Goal: Task Accomplishment & Management: Complete application form

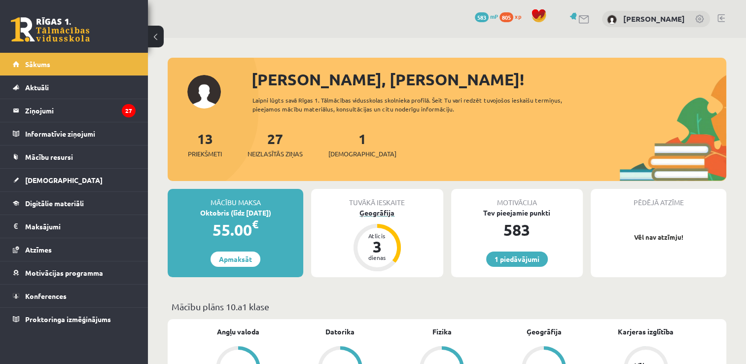
click at [384, 242] on div "3" at bounding box center [377, 247] width 30 height 16
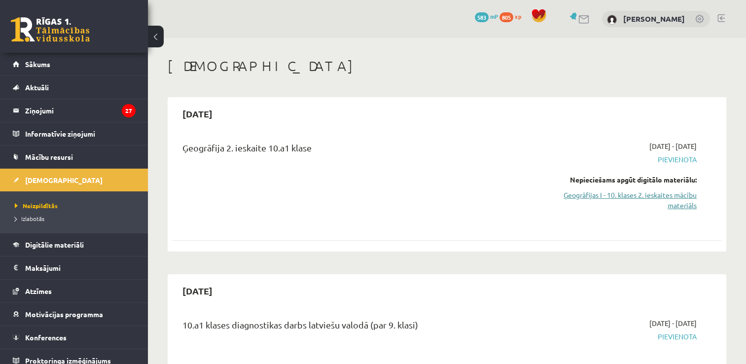
click at [645, 198] on link "Ģeogrāfijas I - 10. klases 2. ieskaites mācību materiāls" at bounding box center [616, 200] width 162 height 21
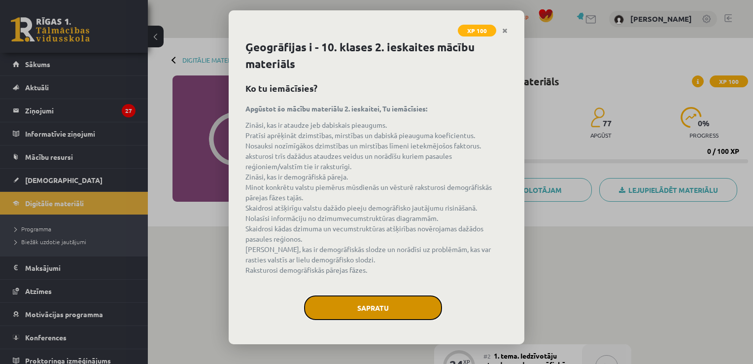
click at [325, 313] on button "Sapratu" at bounding box center [373, 307] width 138 height 25
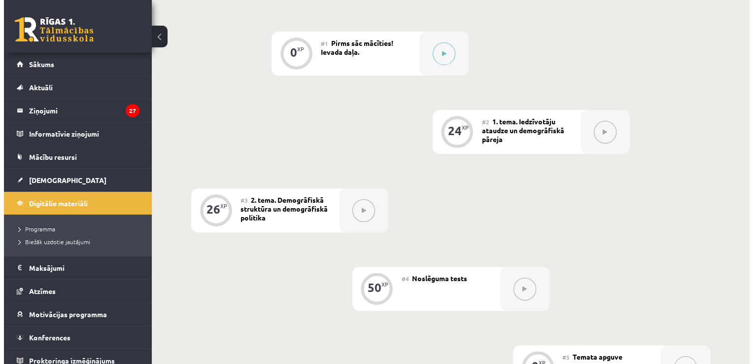
scroll to position [231, 0]
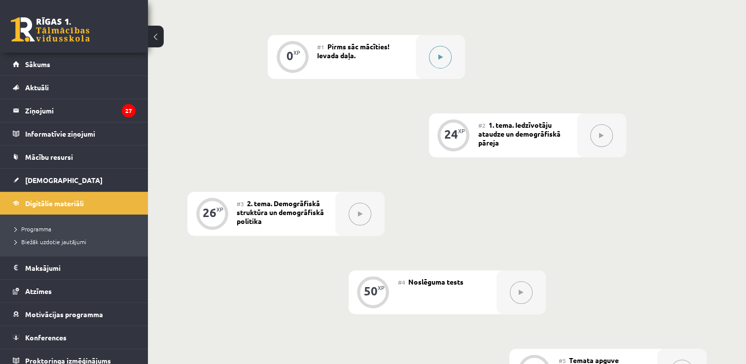
click at [436, 52] on button at bounding box center [440, 57] width 23 height 23
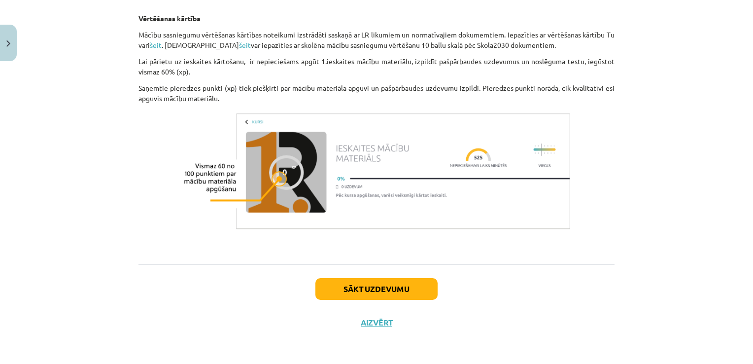
scroll to position [605, 0]
click at [420, 290] on button "Sākt uzdevumu" at bounding box center [376, 289] width 122 height 22
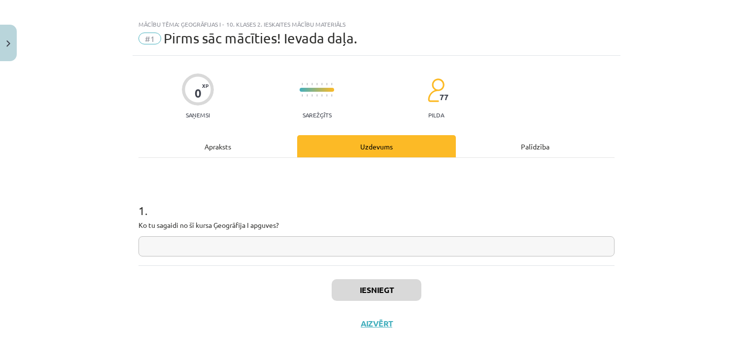
click at [316, 239] on input "text" at bounding box center [376, 246] width 476 height 20
type input "**********"
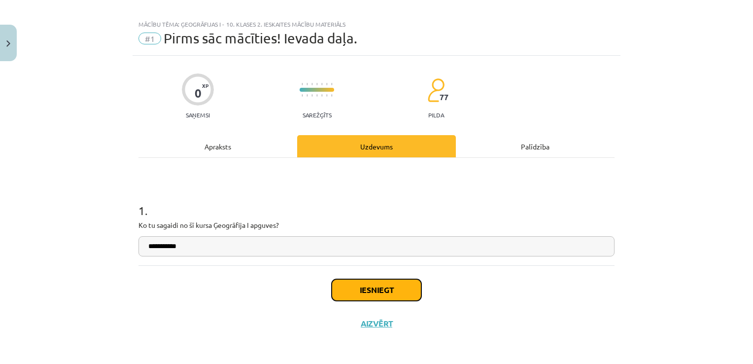
click at [371, 294] on button "Iesniegt" at bounding box center [377, 290] width 90 height 22
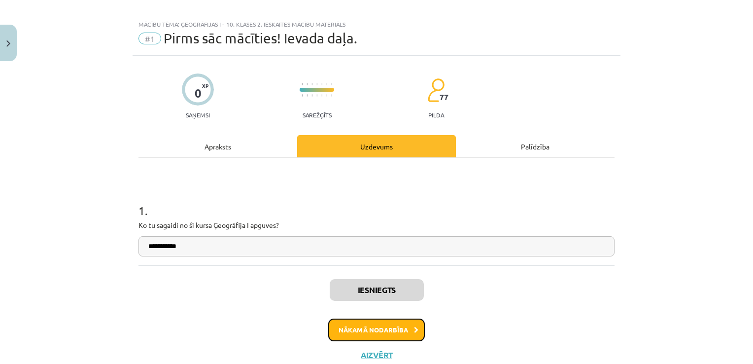
click at [377, 333] on button "Nākamā nodarbība" at bounding box center [376, 329] width 97 height 23
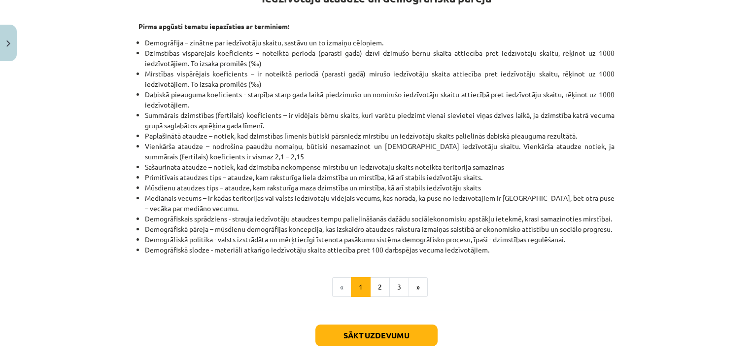
scroll to position [268, 0]
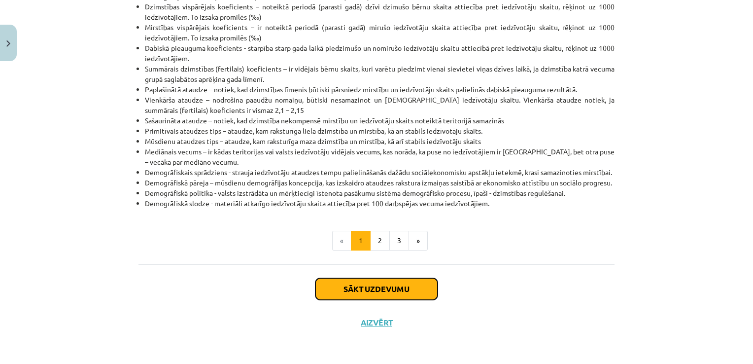
click at [418, 290] on button "Sākt uzdevumu" at bounding box center [376, 289] width 122 height 22
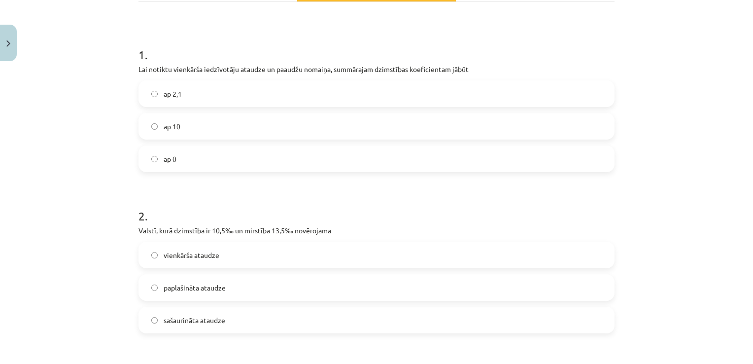
scroll to position [163, 0]
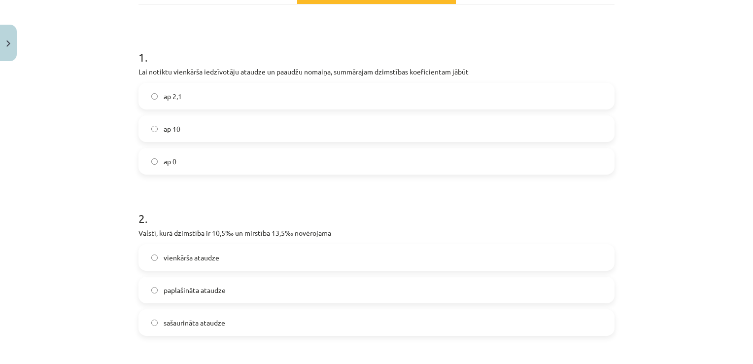
click at [266, 90] on label "ap 2,1" at bounding box center [376, 96] width 474 height 25
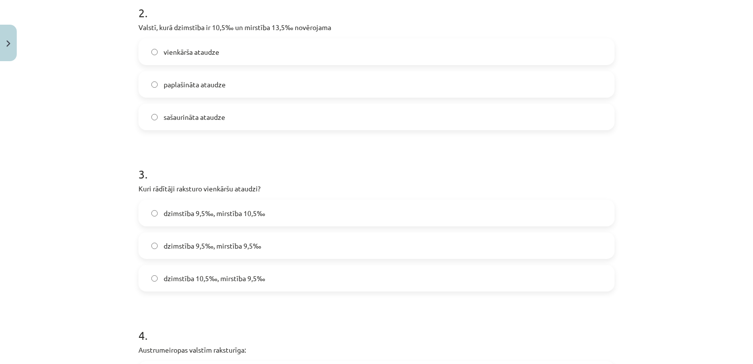
scroll to position [379, 0]
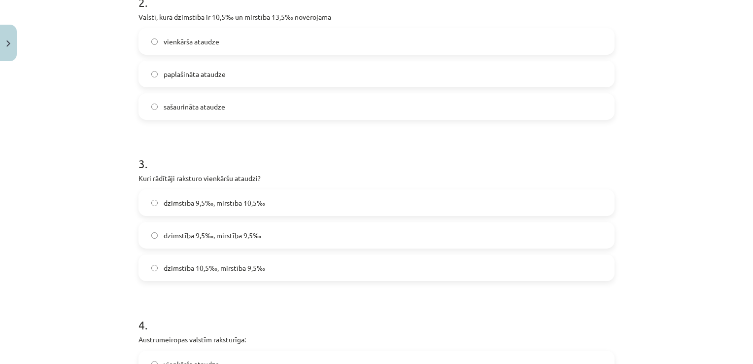
click at [574, 92] on div "vienkārša ataudze paplašināta ataudze sašaurināta ataudze" at bounding box center [376, 74] width 476 height 92
click at [574, 103] on label "sašaurināta ataudze" at bounding box center [376, 106] width 474 height 25
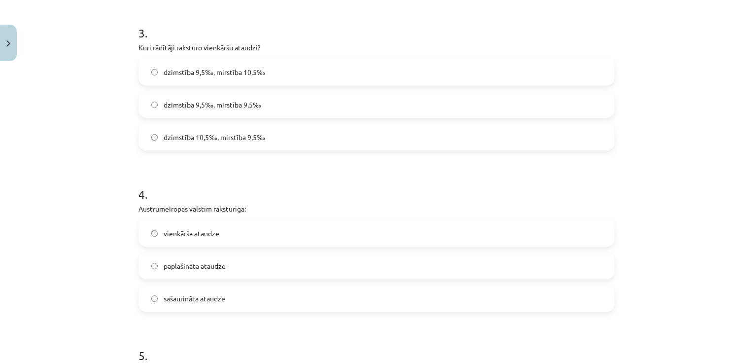
scroll to position [504, 0]
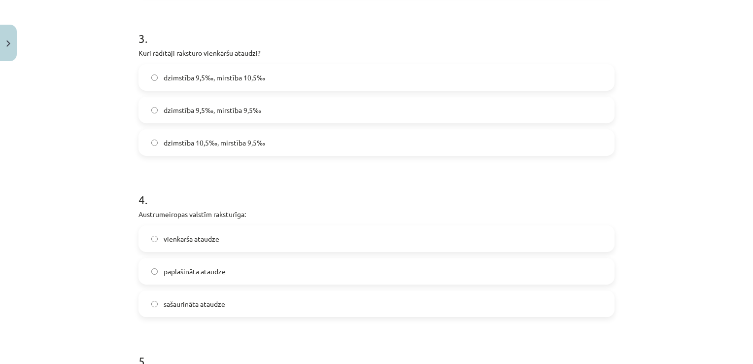
click at [307, 110] on label "dzimstība 9,5‰, mirstība 9,5‰" at bounding box center [376, 110] width 474 height 25
click at [194, 310] on label "sašaurināta ataudze" at bounding box center [376, 303] width 474 height 25
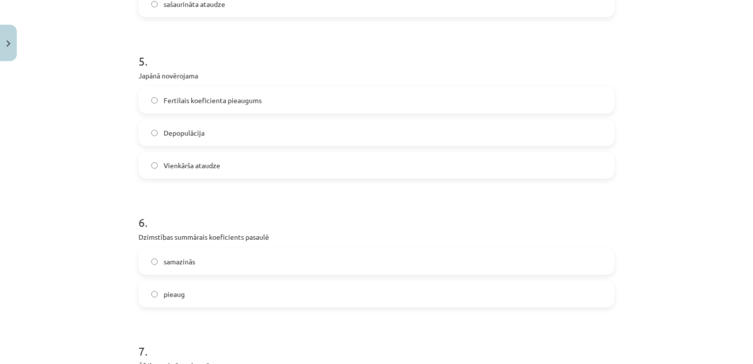
scroll to position [798, 0]
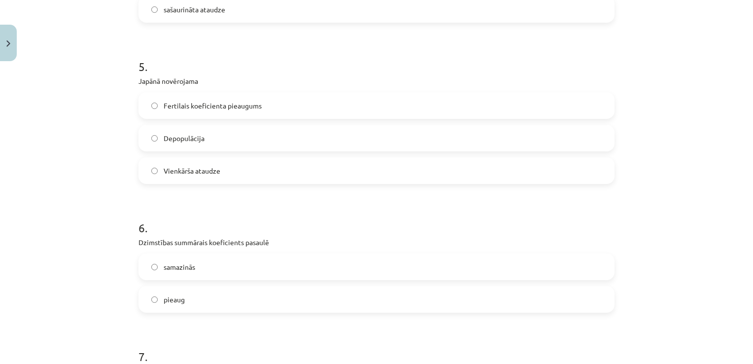
click at [482, 135] on label "Depopulācija" at bounding box center [376, 138] width 474 height 25
click at [315, 268] on label "samazinās" at bounding box center [376, 266] width 474 height 25
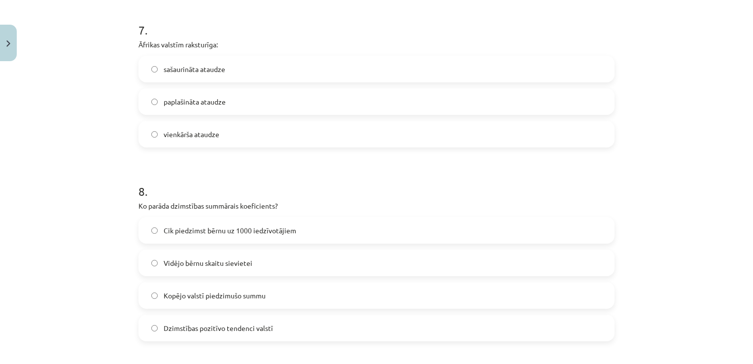
scroll to position [1127, 0]
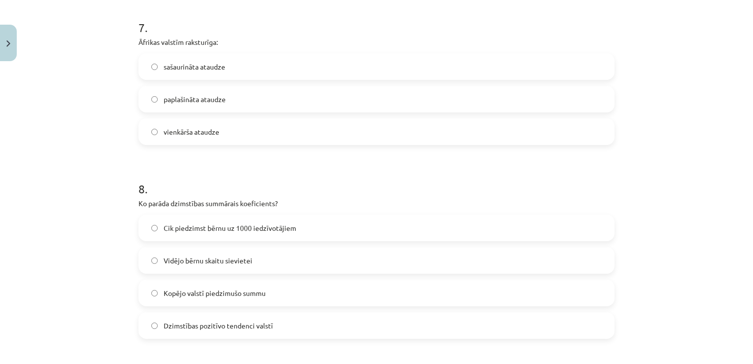
click at [373, 95] on label "paplašināta ataudze" at bounding box center [376, 99] width 474 height 25
click at [278, 260] on label "Vidējo bērnu skaitu sievietei" at bounding box center [376, 260] width 474 height 25
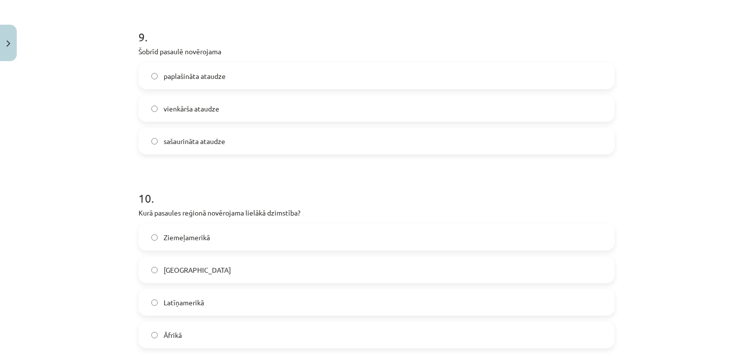
scroll to position [1478, 0]
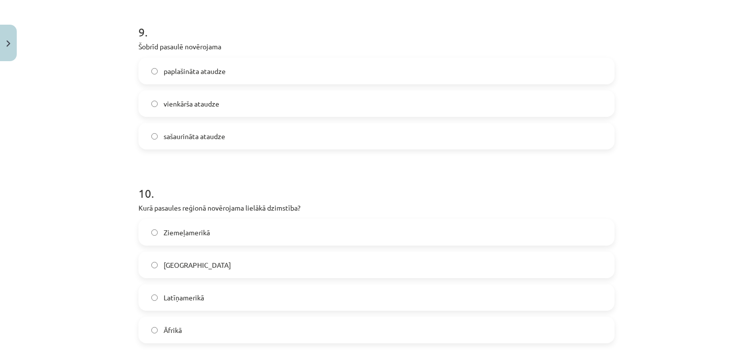
click at [242, 139] on label "sašaurināta ataudze" at bounding box center [376, 136] width 474 height 25
click at [198, 328] on label "Āfrikā" at bounding box center [376, 329] width 474 height 25
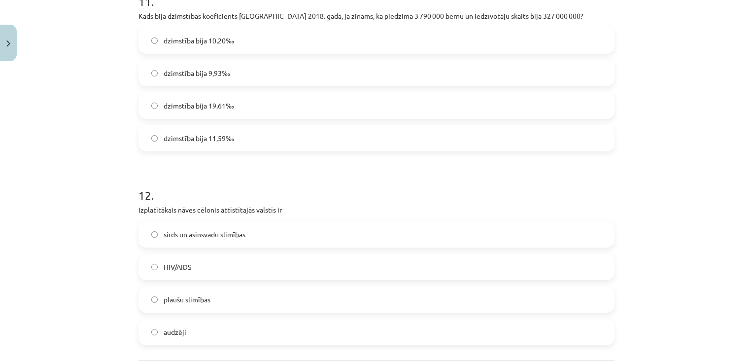
scroll to position [1861, 0]
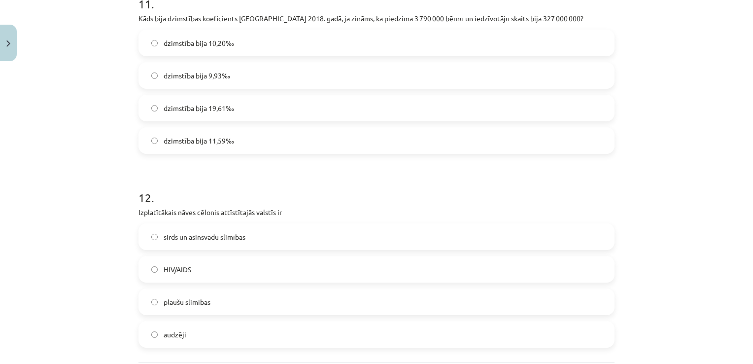
click at [242, 141] on label "dzimstība bija 11,59‰" at bounding box center [376, 140] width 474 height 25
click at [187, 263] on label "HIV/AIDS" at bounding box center [376, 269] width 474 height 25
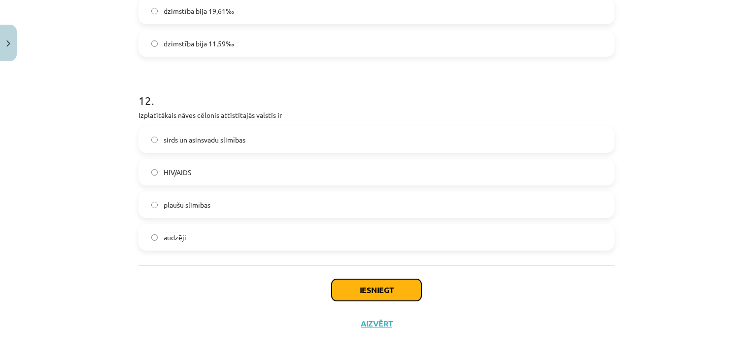
click at [408, 287] on button "Iesniegt" at bounding box center [377, 290] width 90 height 22
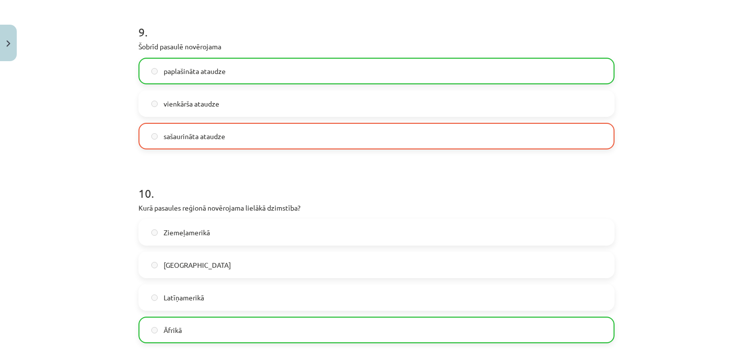
scroll to position [1989, 0]
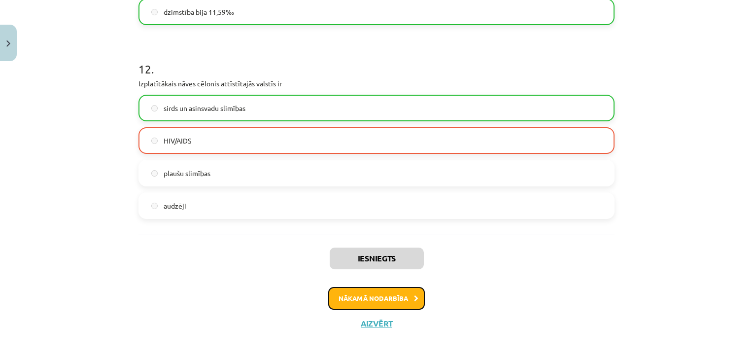
click at [388, 294] on button "Nākamā nodarbība" at bounding box center [376, 298] width 97 height 23
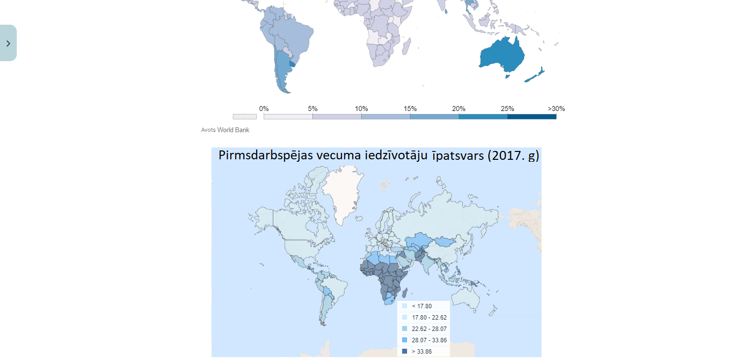
scroll to position [3269, 0]
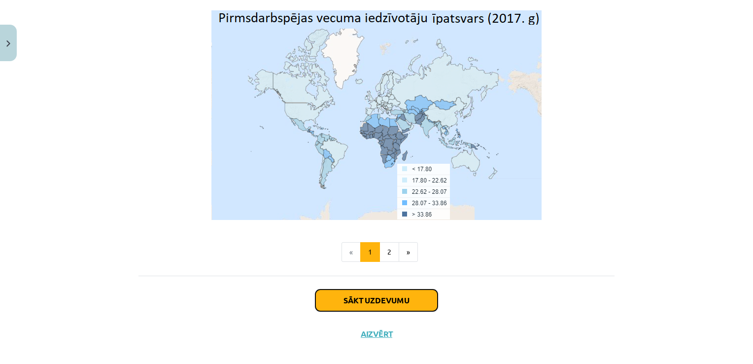
click at [415, 293] on button "Sākt uzdevumu" at bounding box center [376, 300] width 122 height 22
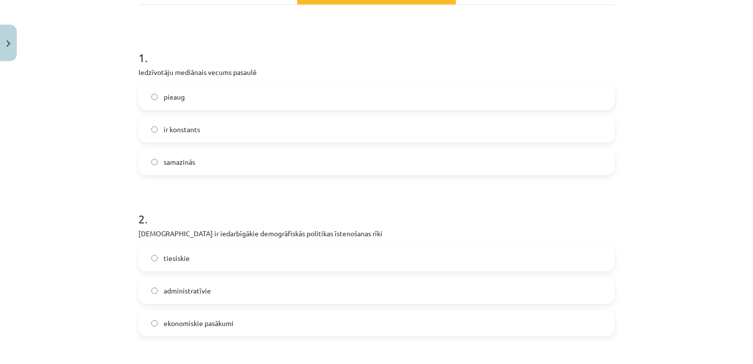
scroll to position [160, 0]
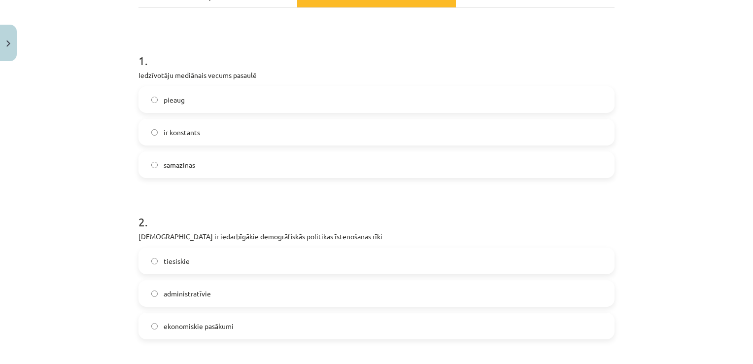
click at [484, 106] on label "pieaug" at bounding box center [376, 99] width 474 height 25
click at [279, 322] on label "ekonomiskie pasākumi" at bounding box center [376, 325] width 474 height 25
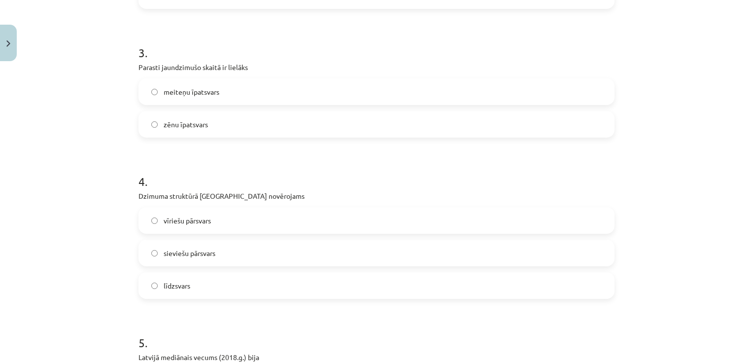
scroll to position [481, 0]
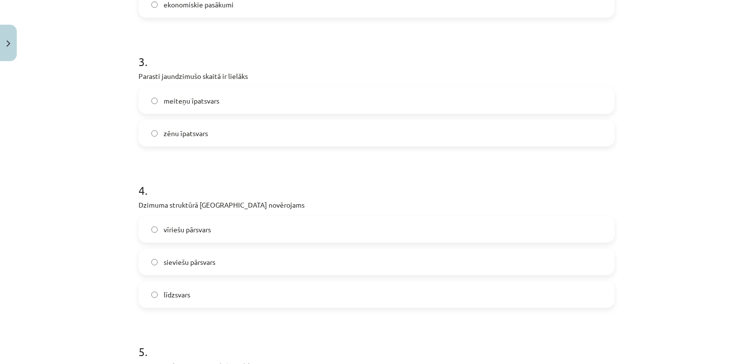
click at [188, 129] on span "zēnu īpatsvars" at bounding box center [186, 133] width 44 height 10
click at [181, 262] on span "sieviešu pārsvars" at bounding box center [190, 262] width 52 height 10
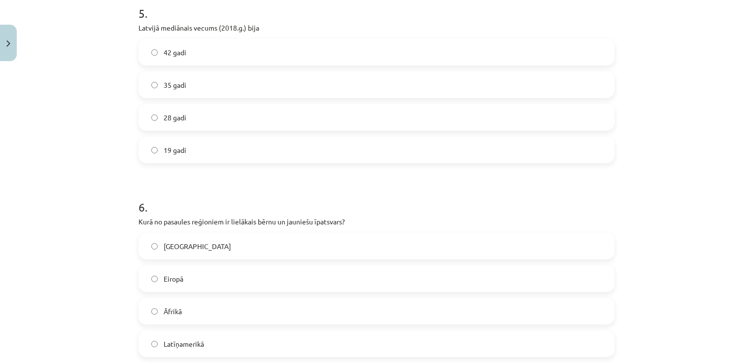
scroll to position [816, 0]
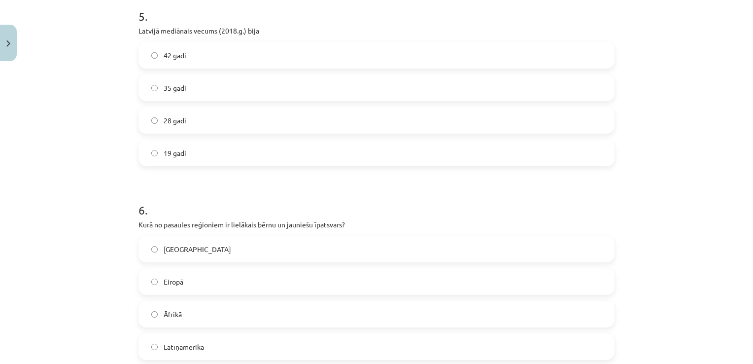
click at [227, 52] on label "42 gadi" at bounding box center [376, 55] width 474 height 25
click at [183, 316] on label "Āfrikā" at bounding box center [376, 314] width 474 height 25
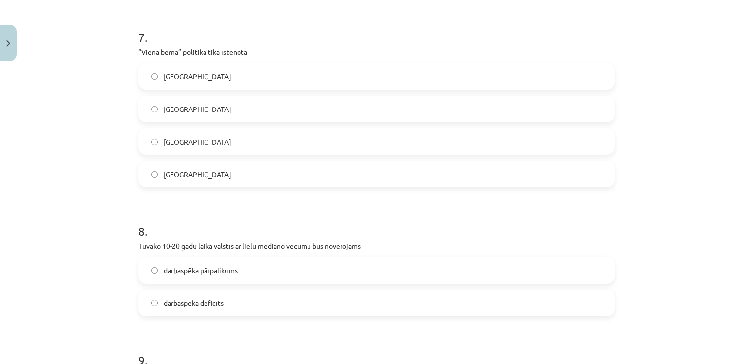
scroll to position [1209, 0]
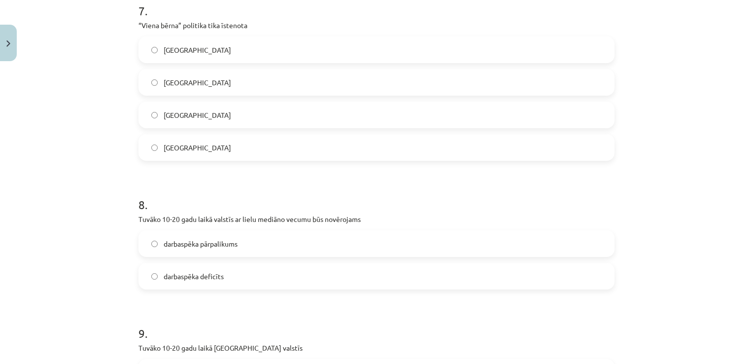
click at [432, 115] on label "Ķīnā" at bounding box center [376, 115] width 474 height 25
click at [251, 259] on div "darbaspēka pārpalikums darbaspēka deficīts" at bounding box center [376, 259] width 476 height 59
click at [253, 269] on label "darbaspēka deficīts" at bounding box center [376, 276] width 474 height 25
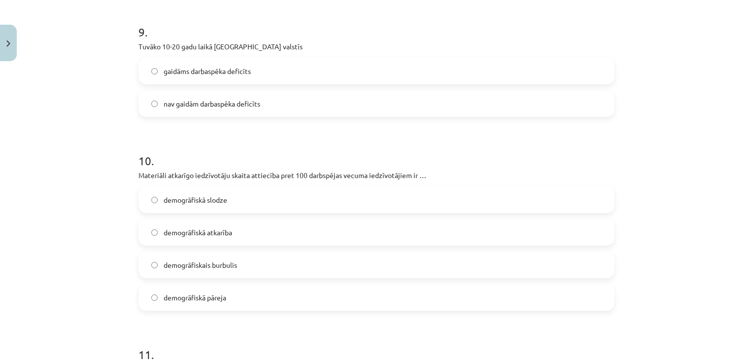
scroll to position [1504, 0]
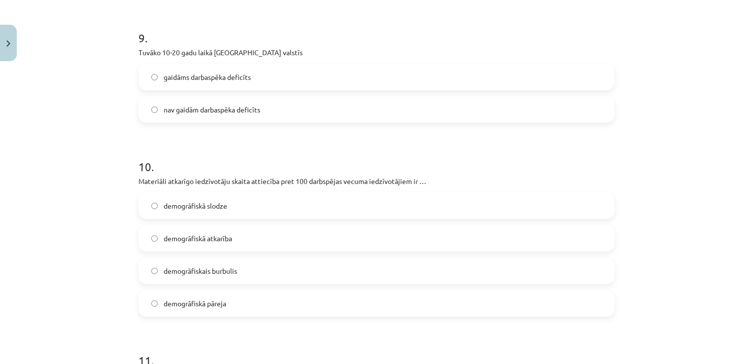
click at [325, 101] on label "nav gaidām darbaspēka deficīts" at bounding box center [376, 109] width 474 height 25
click at [210, 207] on span "demogrāfiskā slodze" at bounding box center [196, 206] width 64 height 10
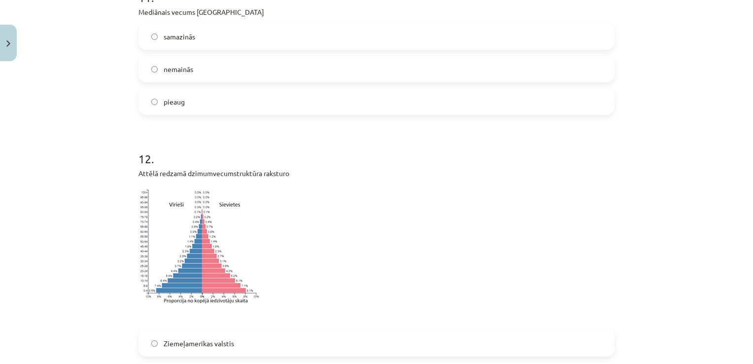
scroll to position [1861, 0]
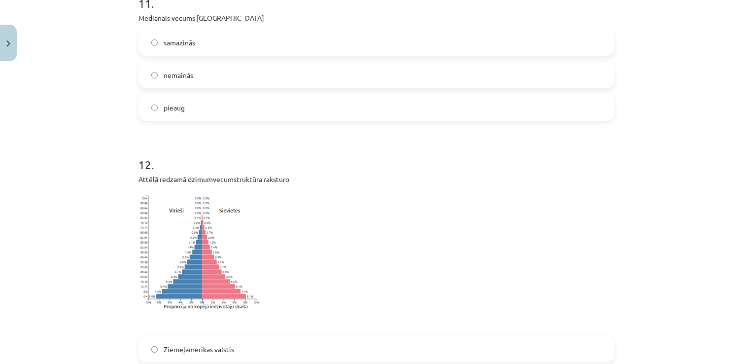
click at [409, 104] on label "pieaug" at bounding box center [376, 107] width 474 height 25
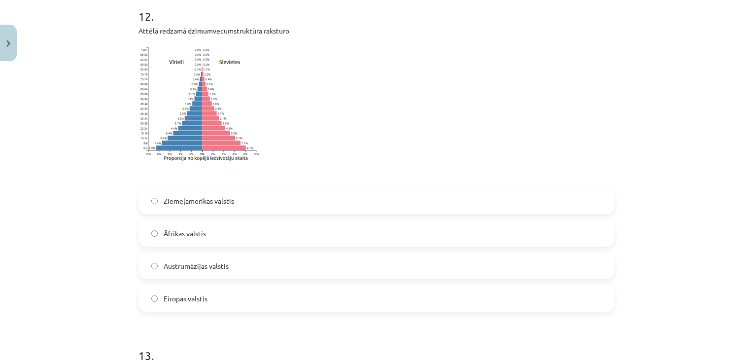
scroll to position [2200, 0]
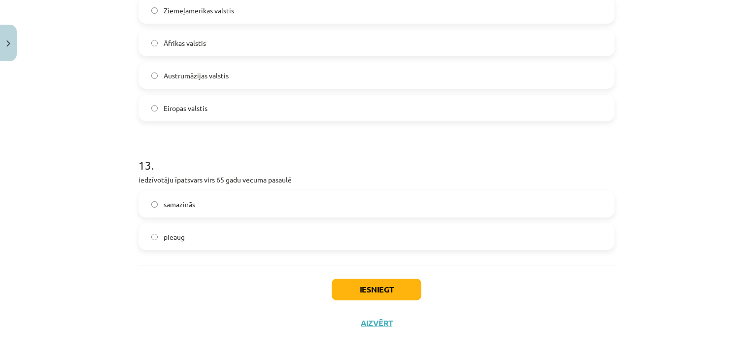
click at [222, 105] on label "Eiropas valstis" at bounding box center [376, 108] width 474 height 25
click at [177, 245] on label "pieaug" at bounding box center [376, 236] width 474 height 25
click at [335, 289] on button "Iesniegt" at bounding box center [377, 289] width 90 height 22
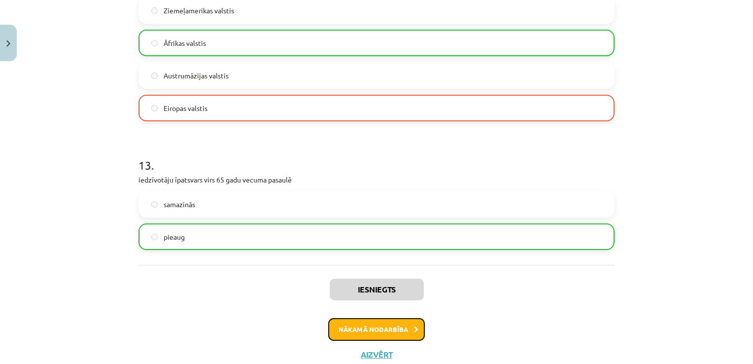
click at [393, 329] on button "Nākamā nodarbība" at bounding box center [376, 329] width 97 height 23
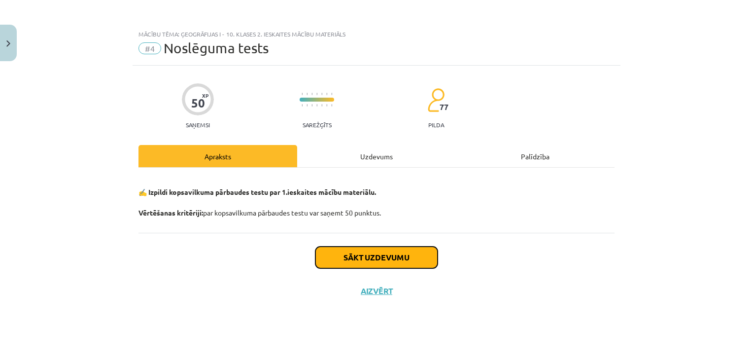
click at [404, 248] on button "Sākt uzdevumu" at bounding box center [376, 257] width 122 height 22
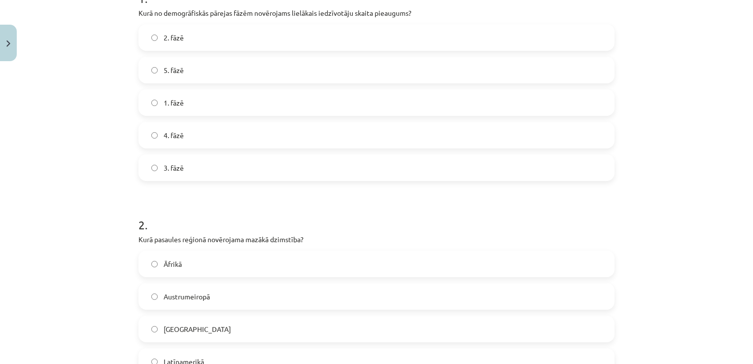
scroll to position [229, 0]
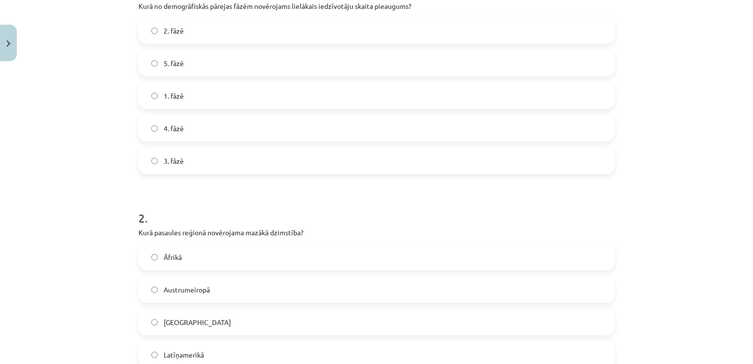
click at [174, 28] on span "2. fāzē" at bounding box center [174, 31] width 20 height 10
click at [177, 296] on label "Austrumeiropā" at bounding box center [376, 289] width 474 height 25
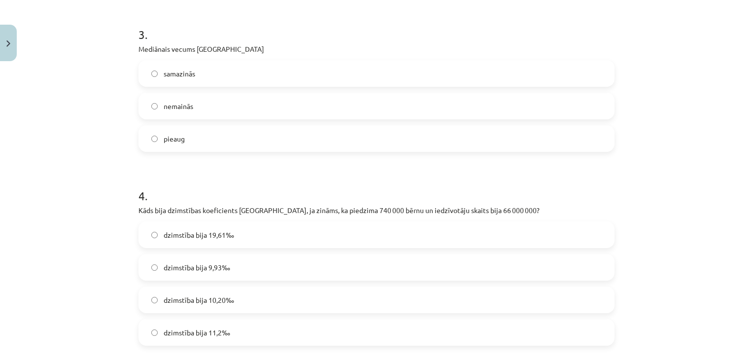
scroll to position [613, 0]
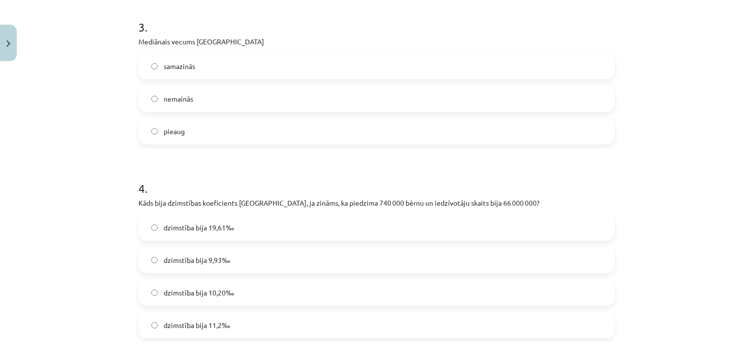
click at [346, 136] on label "pieaug" at bounding box center [376, 131] width 474 height 25
click at [246, 329] on label "dzimstība bija 11,2‰" at bounding box center [376, 324] width 474 height 25
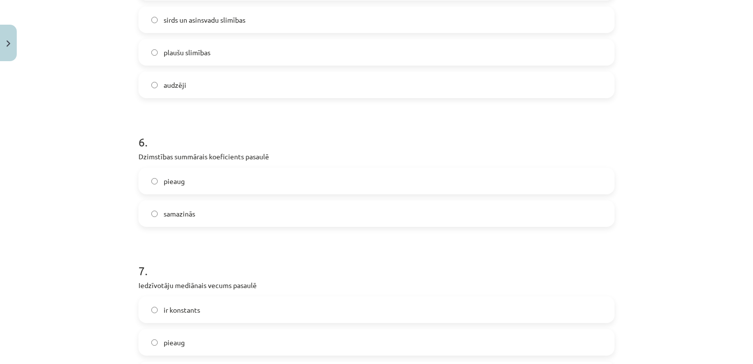
scroll to position [1037, 0]
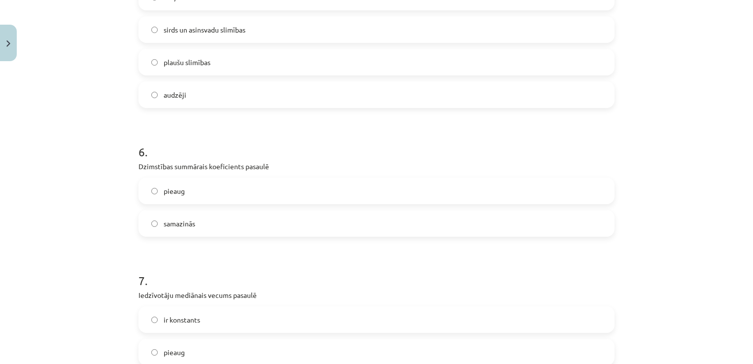
click at [206, 222] on label "samazinās" at bounding box center [376, 223] width 474 height 25
click at [260, 25] on label "sirds un asinsvadu slimības" at bounding box center [376, 29] width 474 height 25
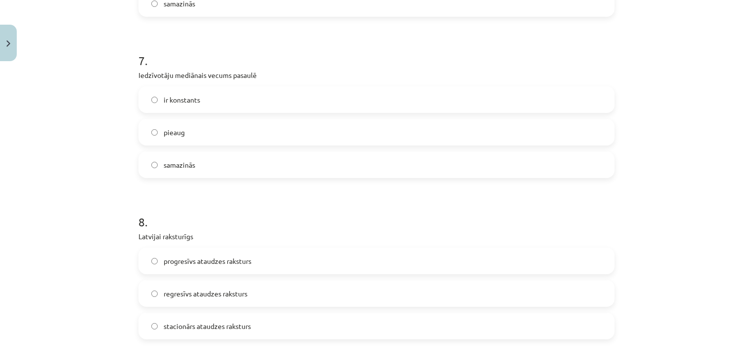
scroll to position [1259, 0]
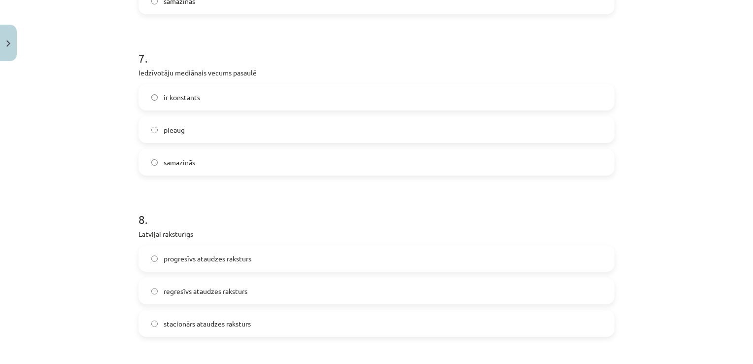
click at [235, 131] on label "pieaug" at bounding box center [376, 129] width 474 height 25
click at [216, 293] on span "regresīvs ataudzes raksturs" at bounding box center [206, 291] width 84 height 10
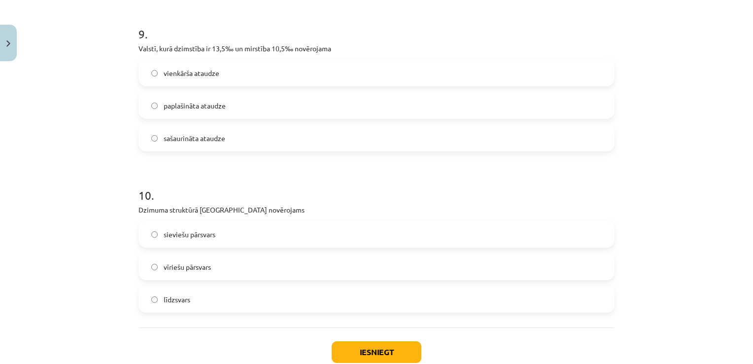
scroll to position [1611, 0]
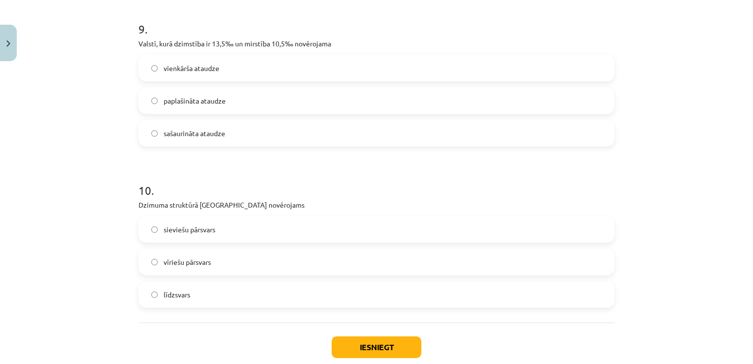
click at [333, 68] on label "vienkārša ataudze" at bounding box center [376, 68] width 474 height 25
click at [227, 231] on label "sieviešu pārsvars" at bounding box center [376, 229] width 474 height 25
click at [340, 345] on button "Iesniegt" at bounding box center [377, 347] width 90 height 22
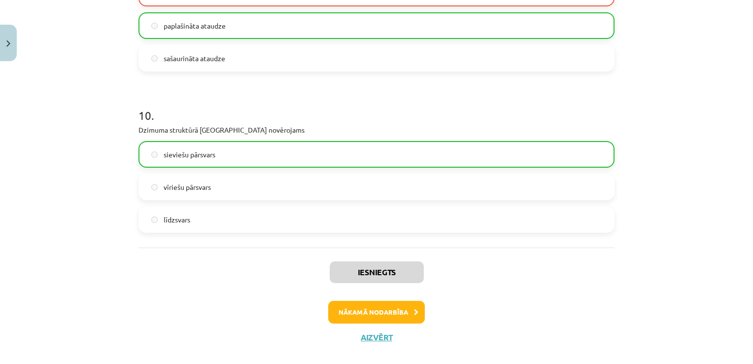
scroll to position [1699, 0]
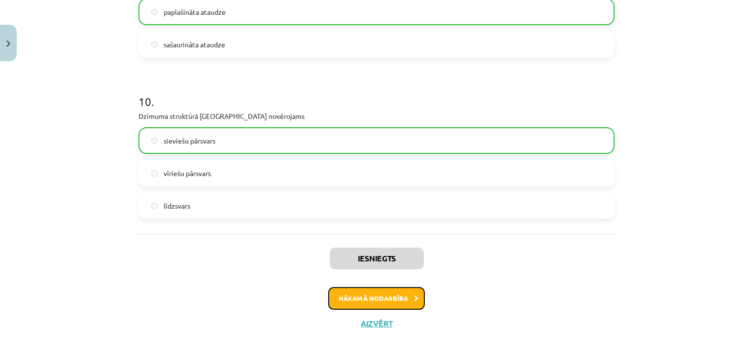
click at [392, 294] on button "Nākamā nodarbība" at bounding box center [376, 298] width 97 height 23
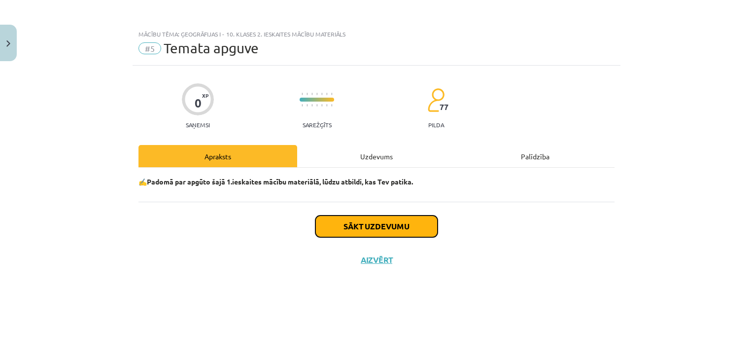
click at [381, 236] on button "Sākt uzdevumu" at bounding box center [376, 226] width 122 height 22
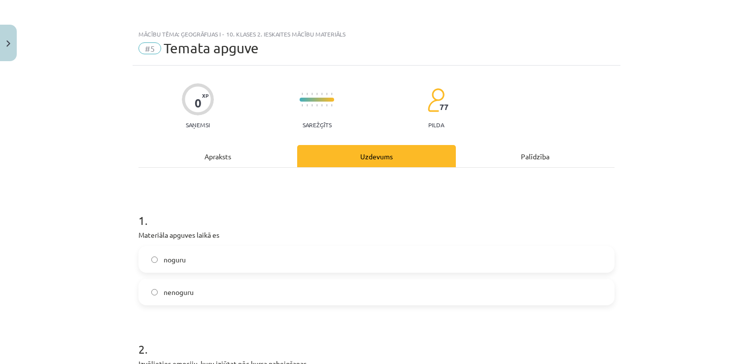
click at [306, 291] on label "nenoguru" at bounding box center [376, 291] width 474 height 25
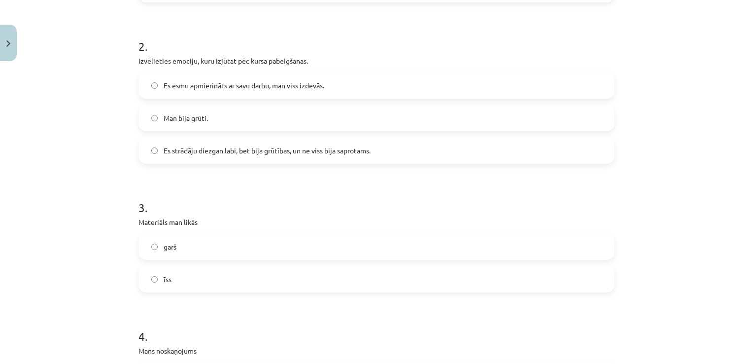
scroll to position [302, 0]
click at [227, 159] on label "Es strādāju diezgan labi, bet bija grūtības, un ne viss bija saprotams." at bounding box center [376, 151] width 474 height 25
click at [242, 87] on span "Es esmu apmierināts ar savu darbu, man viss izdevās." at bounding box center [244, 86] width 161 height 10
click at [175, 275] on label "īss" at bounding box center [376, 280] width 474 height 25
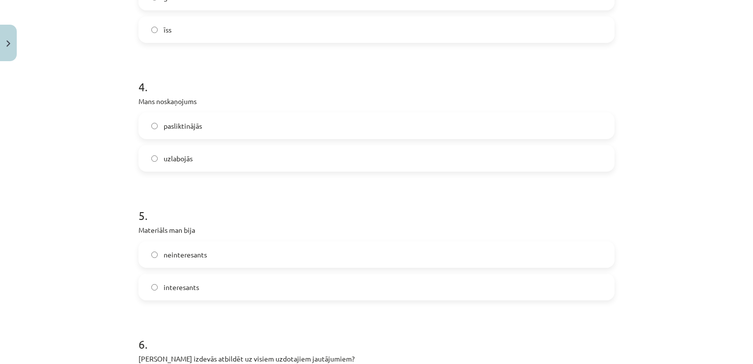
scroll to position [562, 0]
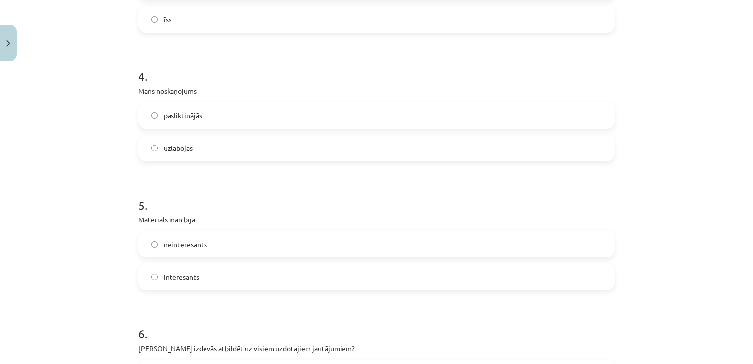
click at [528, 137] on label "uzlabojās" at bounding box center [376, 148] width 474 height 25
click at [534, 236] on label "neinteresants" at bounding box center [376, 244] width 474 height 25
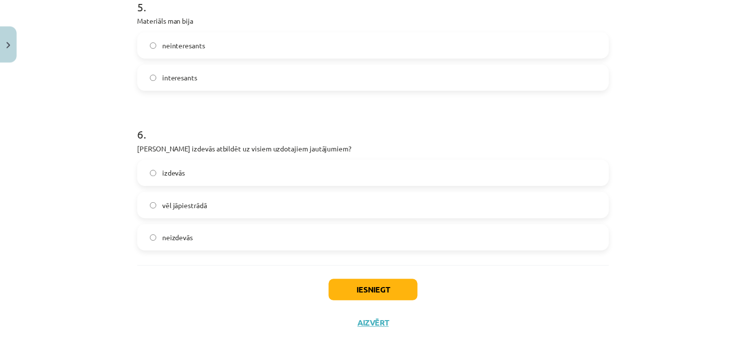
scroll to position [763, 0]
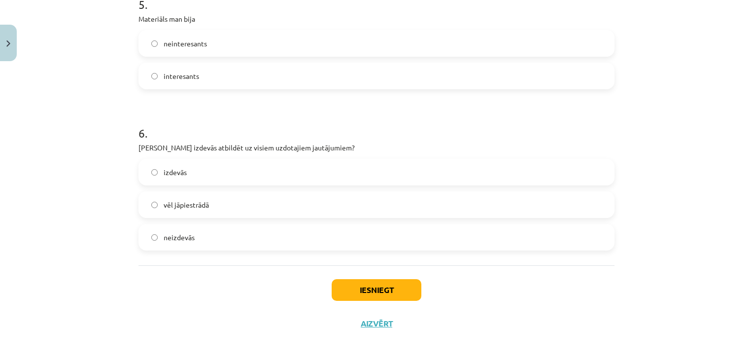
click at [242, 205] on label "vēl jāpiestrādā" at bounding box center [376, 204] width 474 height 25
click at [350, 285] on button "Iesniegt" at bounding box center [377, 290] width 90 height 22
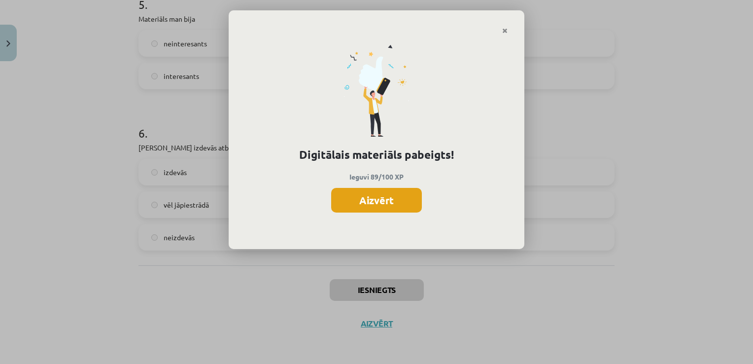
click at [371, 210] on button "Aizvērt" at bounding box center [376, 200] width 91 height 25
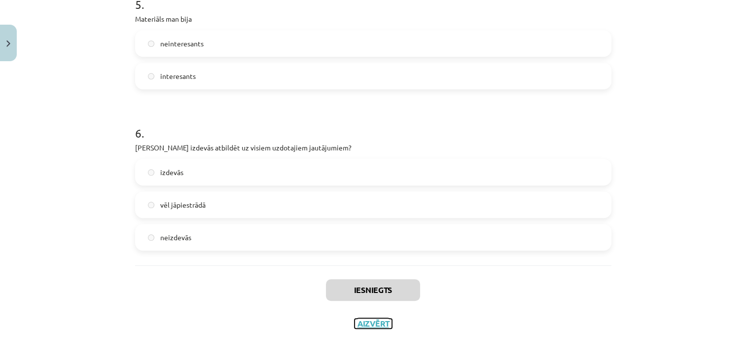
click at [359, 324] on button "Aizvērt" at bounding box center [372, 323] width 37 height 10
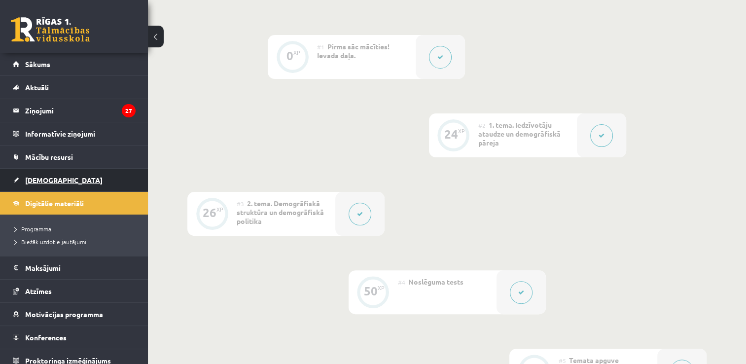
click at [40, 176] on span "[DEMOGRAPHIC_DATA]" at bounding box center [63, 179] width 77 height 9
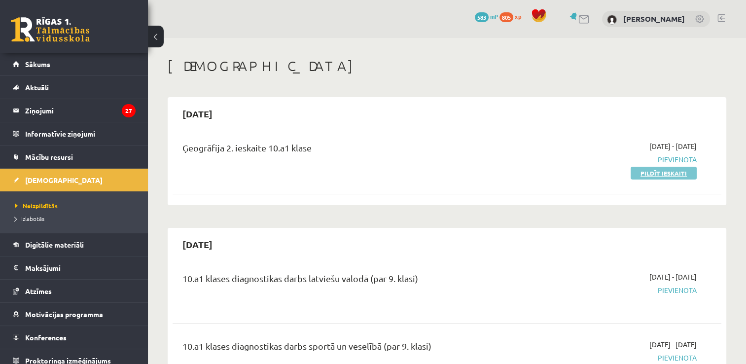
click at [657, 178] on link "Pildīt ieskaiti" at bounding box center [663, 173] width 66 height 13
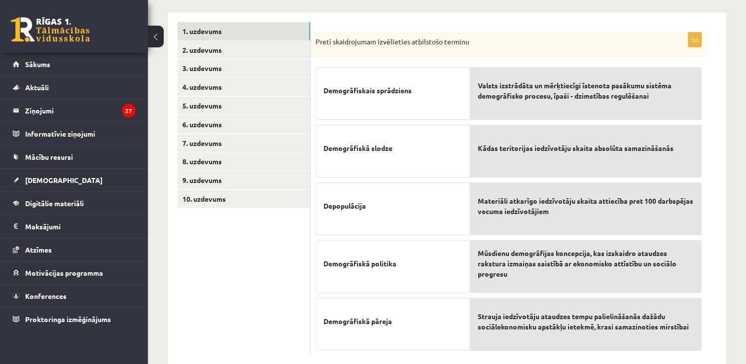
scroll to position [175, 0]
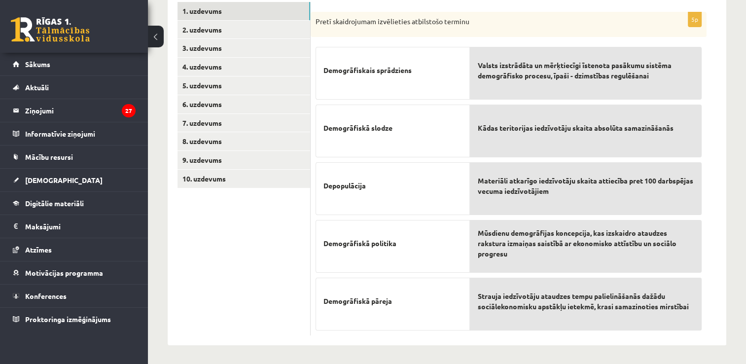
click at [525, 76] on span "Valsts izstrādāta un mērķtiecīgi īstenota pasākumu sistēma demogrāfisko procesu…" at bounding box center [586, 70] width 216 height 21
drag, startPoint x: 525, startPoint y: 76, endPoint x: 521, endPoint y: 131, distance: 54.8
click at [521, 131] on div "Valsts izstrādāta un mērķtiecīgi īstenota pasākumu sistēma demogrāfisko procesu…" at bounding box center [586, 185] width 232 height 287
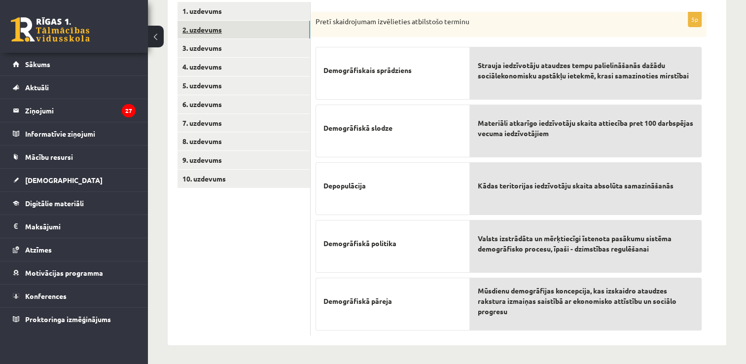
click at [211, 22] on link "2. uzdevums" at bounding box center [243, 30] width 133 height 18
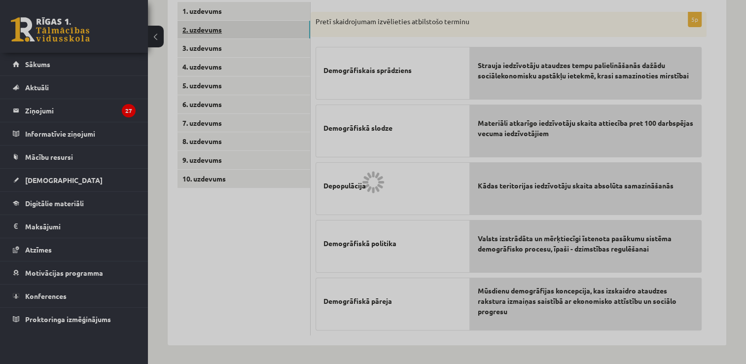
scroll to position [123, 0]
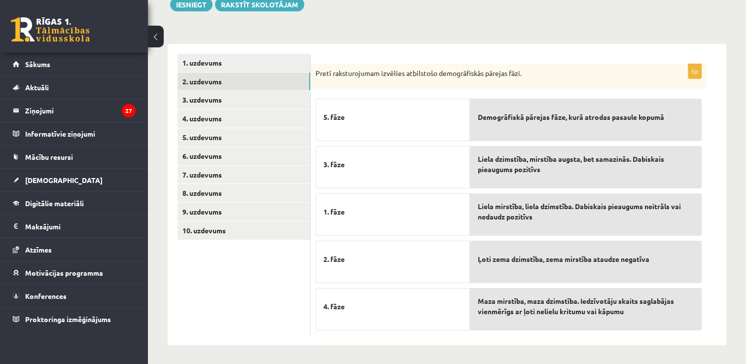
drag, startPoint x: 382, startPoint y: 265, endPoint x: 463, endPoint y: 254, distance: 81.6
click at [463, 254] on div "2. fāze" at bounding box center [392, 262] width 154 height 42
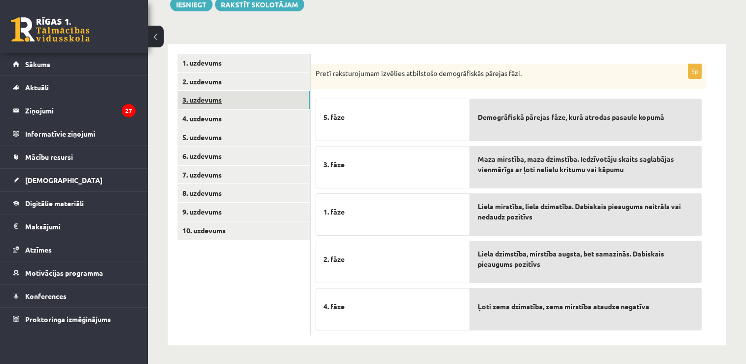
click at [208, 108] on link "3. uzdevums" at bounding box center [243, 100] width 133 height 18
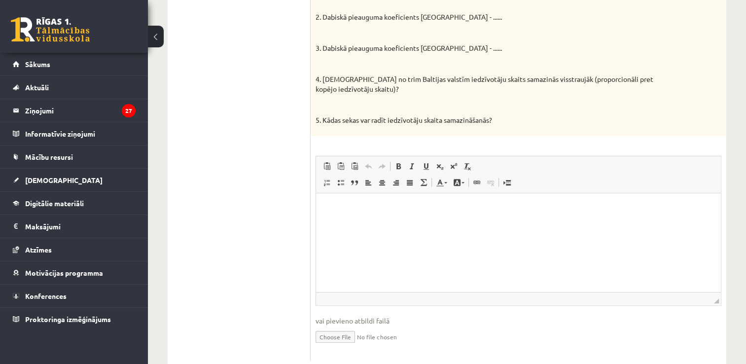
scroll to position [400, 0]
click at [564, 222] on html at bounding box center [518, 207] width 405 height 30
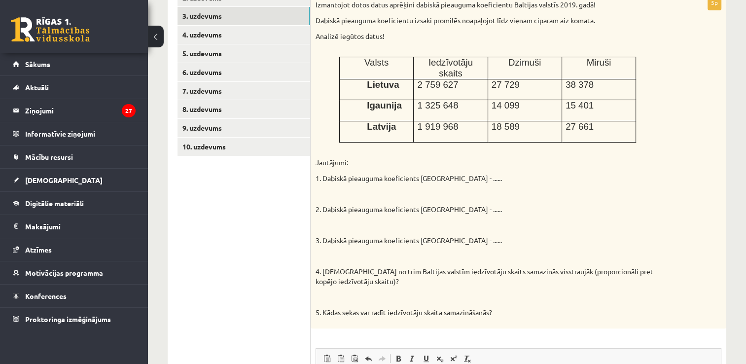
scroll to position [206, 0]
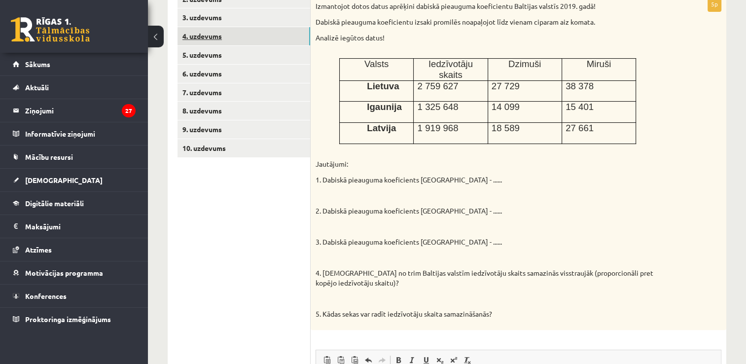
click at [207, 35] on link "4. uzdevums" at bounding box center [243, 36] width 133 height 18
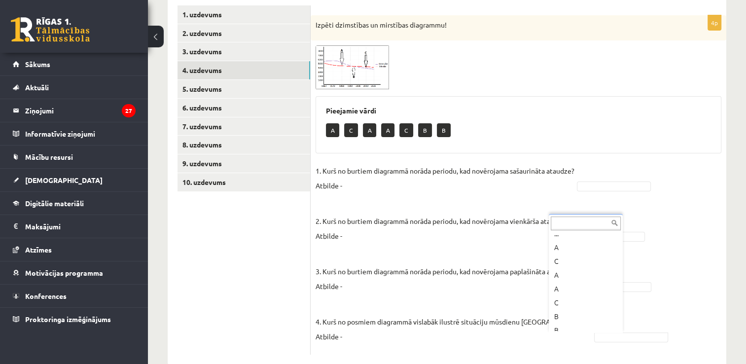
scroll to position [12, 0]
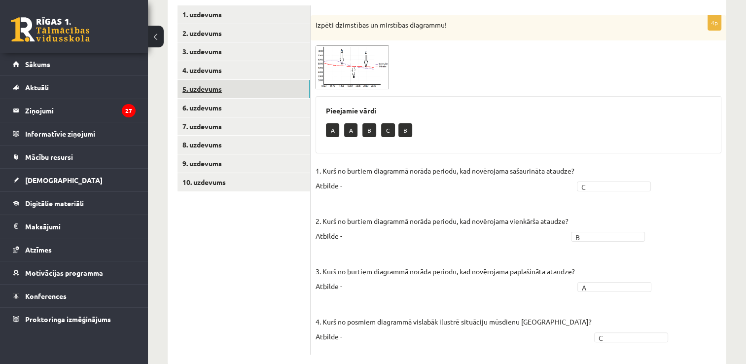
click at [203, 94] on link "5. uzdevums" at bounding box center [243, 89] width 133 height 18
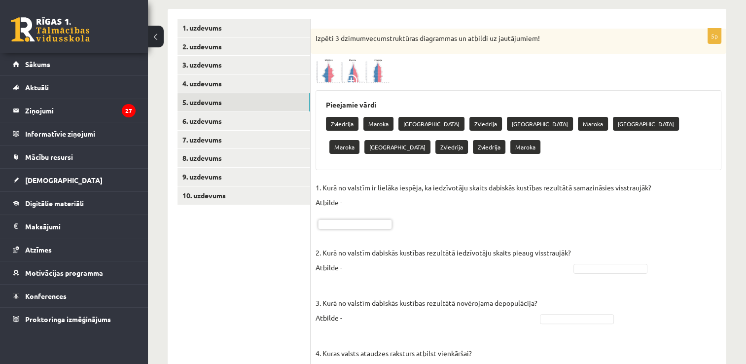
scroll to position [155, 0]
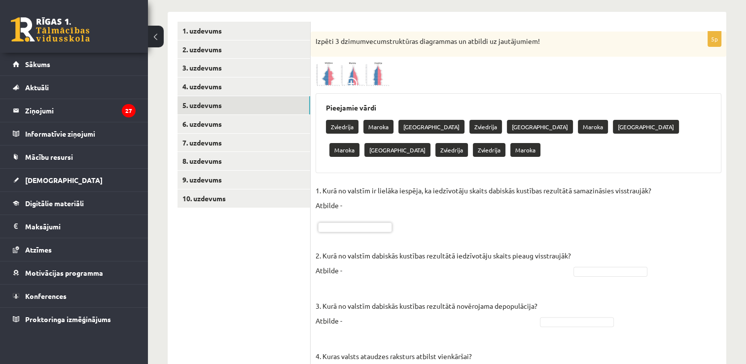
click at [351, 79] on span at bounding box center [353, 85] width 16 height 16
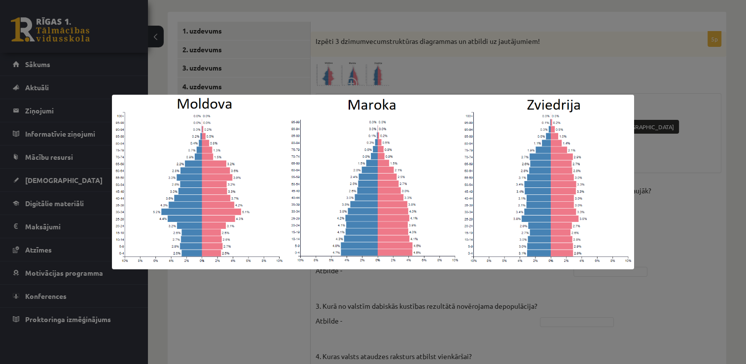
click at [414, 82] on div at bounding box center [373, 182] width 746 height 364
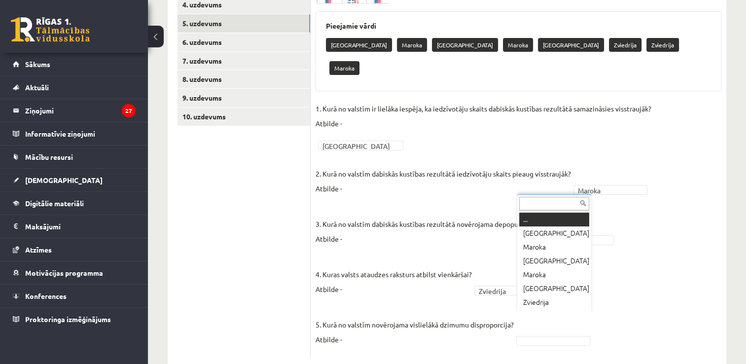
scroll to position [12, 0]
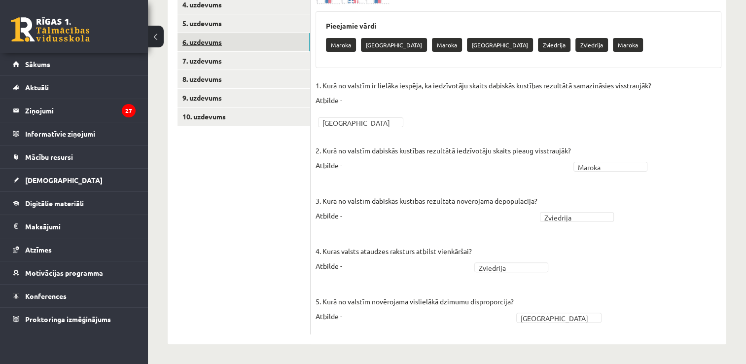
click at [204, 47] on link "6. uzdevums" at bounding box center [243, 42] width 133 height 18
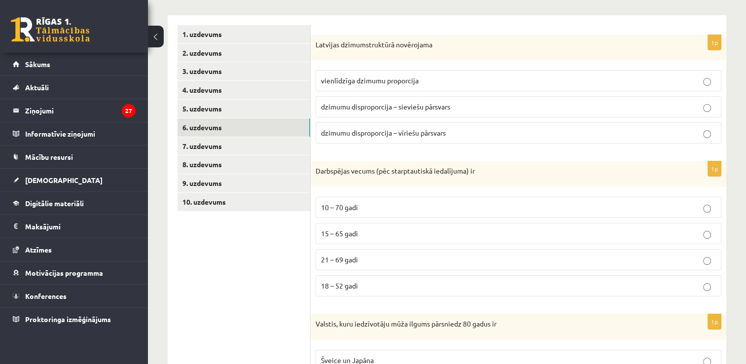
scroll to position [147, 0]
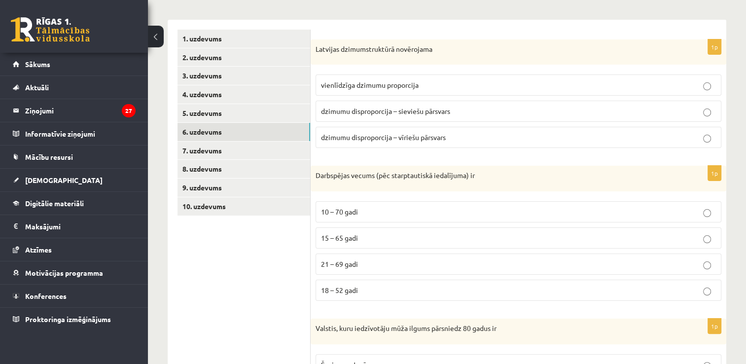
click at [507, 113] on p "dzimumu disproporcija – sieviešu pārsvars" at bounding box center [518, 111] width 395 height 10
click at [423, 238] on p "15 – 65 gadi" at bounding box center [518, 238] width 395 height 10
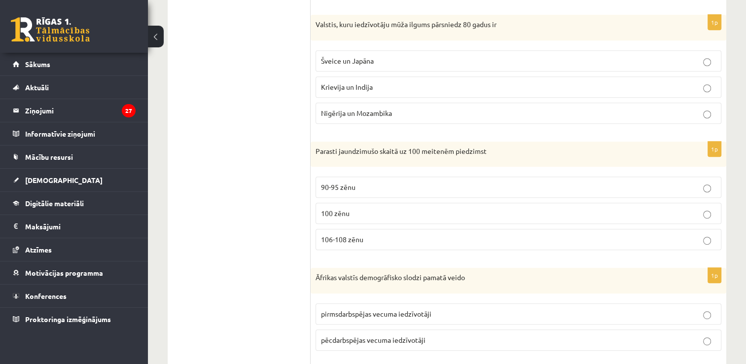
scroll to position [445, 0]
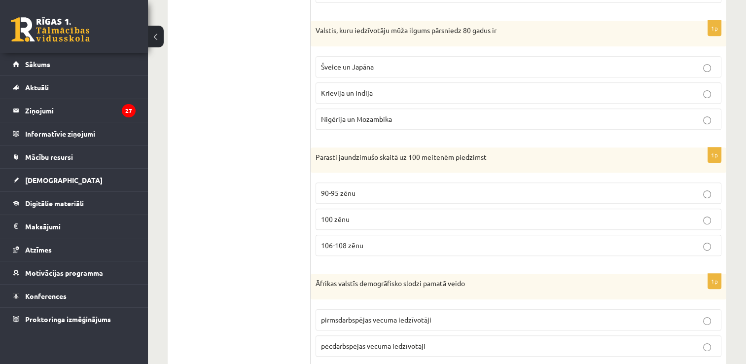
click at [486, 69] on p "Šveice un Japāna" at bounding box center [518, 67] width 395 height 10
click at [370, 243] on p "106-108 zēnu" at bounding box center [518, 245] width 395 height 10
click at [397, 344] on span "pēcdarbspējas vecuma iedzīvotāji" at bounding box center [373, 345] width 104 height 9
click at [396, 320] on p "pirmsdarbspējas vecuma iedzīvotāji" at bounding box center [518, 319] width 395 height 10
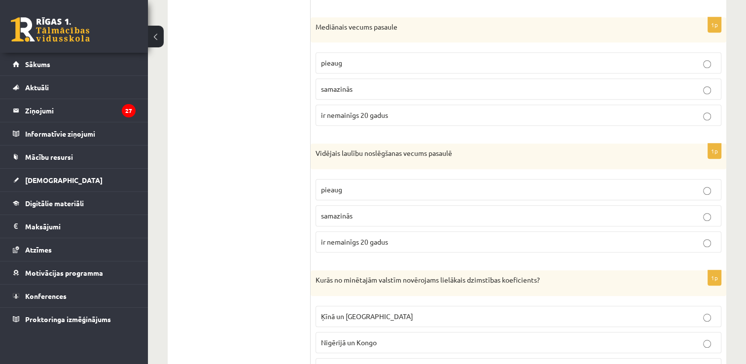
scroll to position [806, 0]
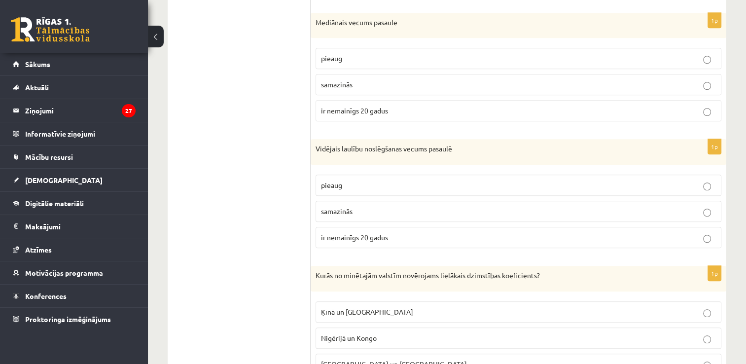
click at [487, 53] on p "pieaug" at bounding box center [518, 58] width 395 height 10
click at [371, 183] on p "pieaug" at bounding box center [518, 185] width 395 height 10
click at [415, 327] on label "Nigērijā un Kongo" at bounding box center [518, 337] width 406 height 21
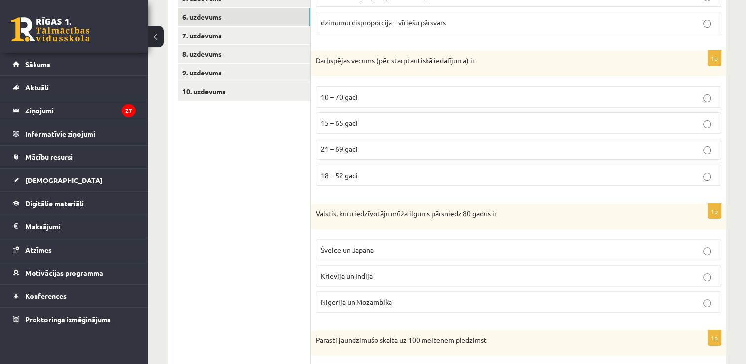
scroll to position [212, 0]
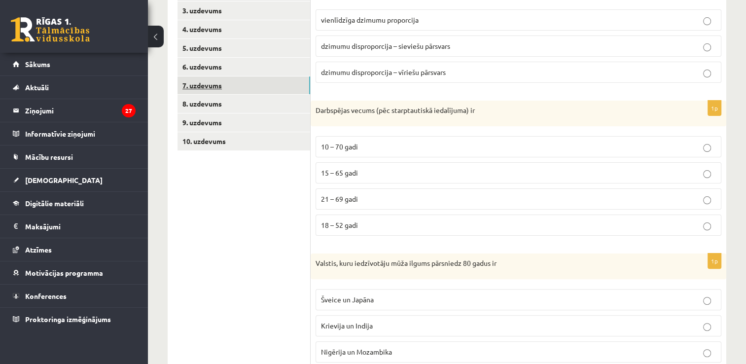
click at [203, 81] on link "7. uzdevums" at bounding box center [243, 85] width 133 height 18
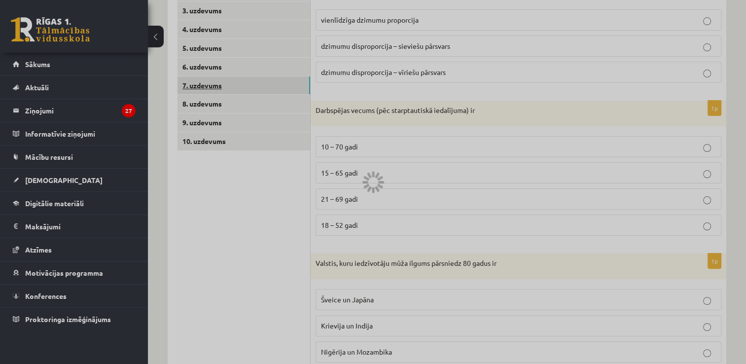
scroll to position [114, 0]
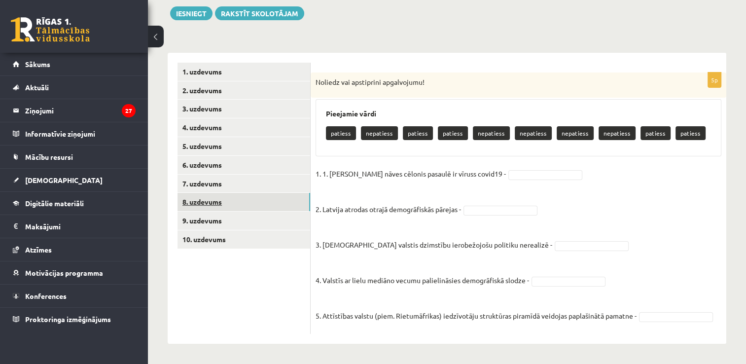
click at [208, 200] on link "8. uzdevums" at bounding box center [243, 202] width 133 height 18
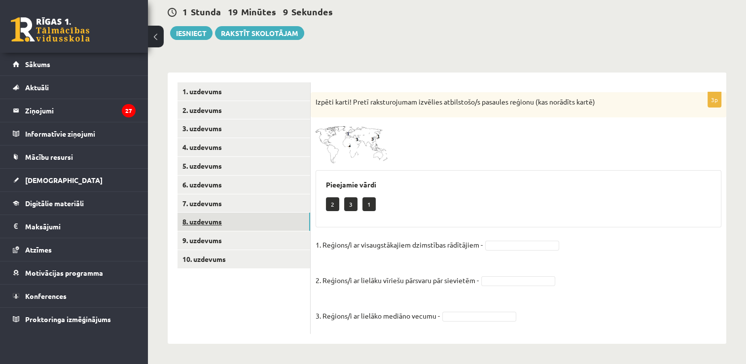
scroll to position [94, 0]
click at [197, 238] on link "9. uzdevums" at bounding box center [243, 241] width 133 height 18
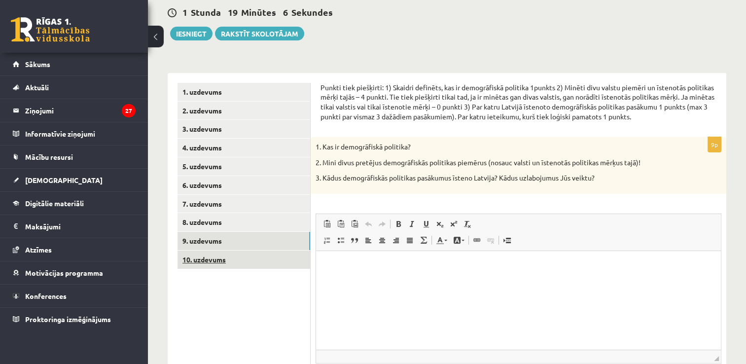
scroll to position [0, 0]
click at [192, 263] on link "10. uzdevums" at bounding box center [243, 259] width 133 height 18
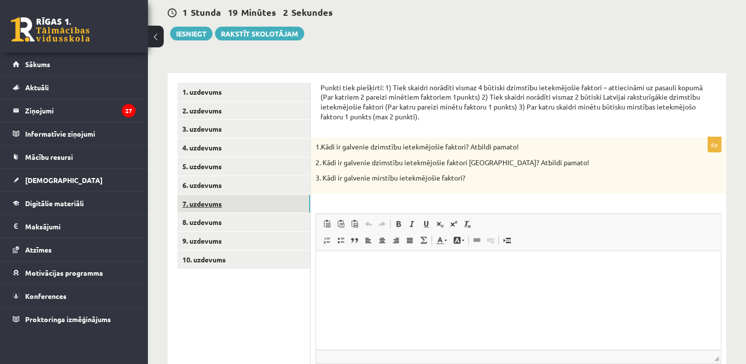
click at [193, 208] on link "7. uzdevums" at bounding box center [243, 204] width 133 height 18
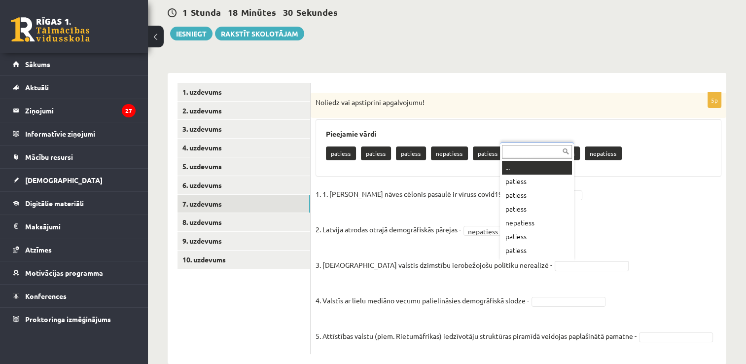
scroll to position [12, 0]
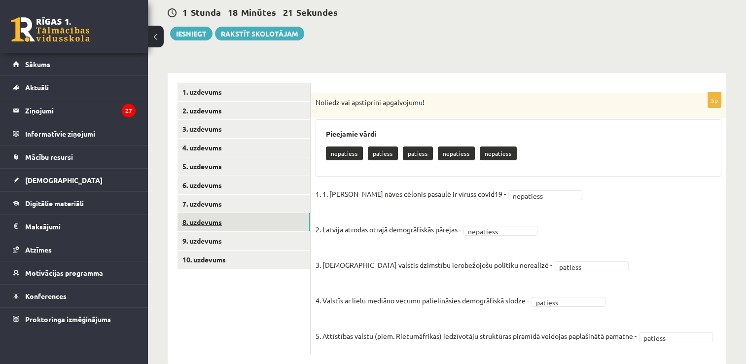
click at [184, 225] on link "8. uzdevums" at bounding box center [243, 222] width 133 height 18
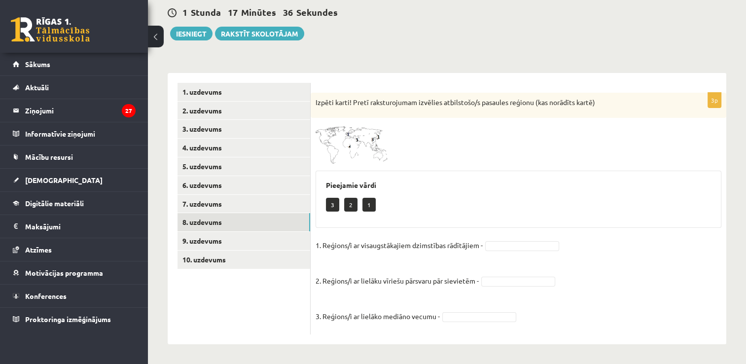
click at [375, 154] on img at bounding box center [352, 143] width 74 height 41
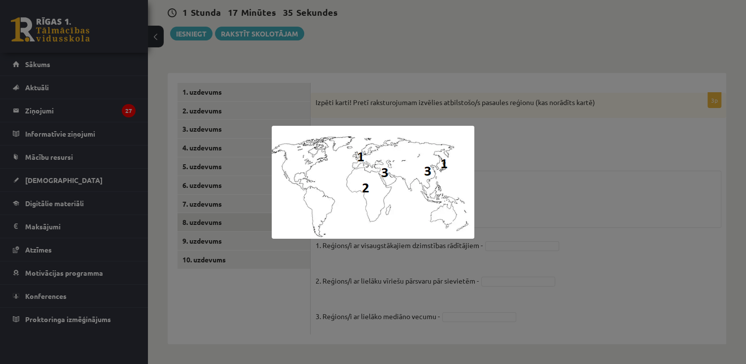
click at [578, 157] on div at bounding box center [373, 182] width 746 height 364
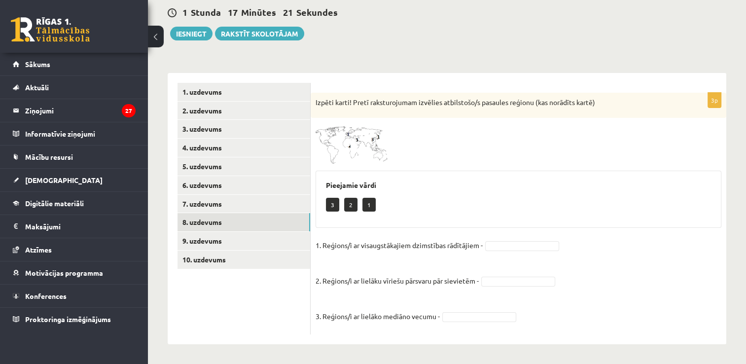
click at [362, 139] on img at bounding box center [352, 143] width 74 height 41
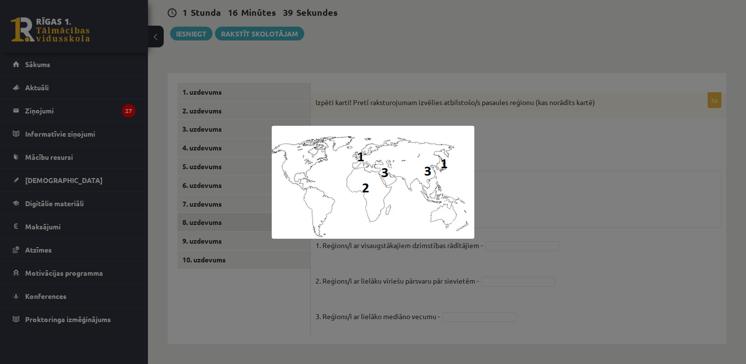
click at [513, 143] on div at bounding box center [373, 182] width 746 height 364
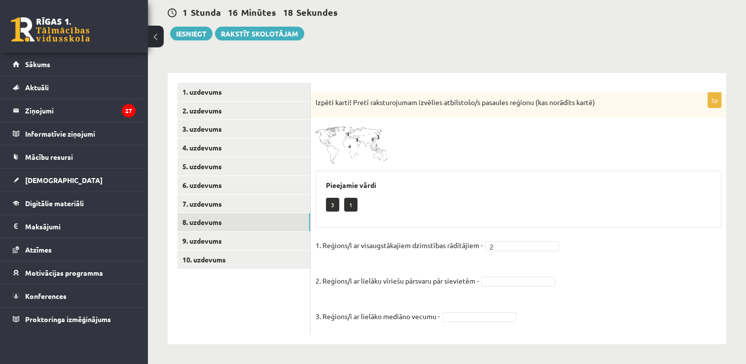
drag, startPoint x: 495, startPoint y: 275, endPoint x: 494, endPoint y: 280, distance: 5.0
click at [494, 280] on fieldset "1. Reģions/i ar visaugstākajiem dzimstības rādītājiem - 2 * 2. Reģions/i ar lie…" at bounding box center [518, 284] width 406 height 92
click at [492, 325] on fieldset "1. Reģions/i ar visaugstākajiem dzimstības rādītājiem - 2 * 2. Reģions/i ar lie…" at bounding box center [518, 284] width 406 height 92
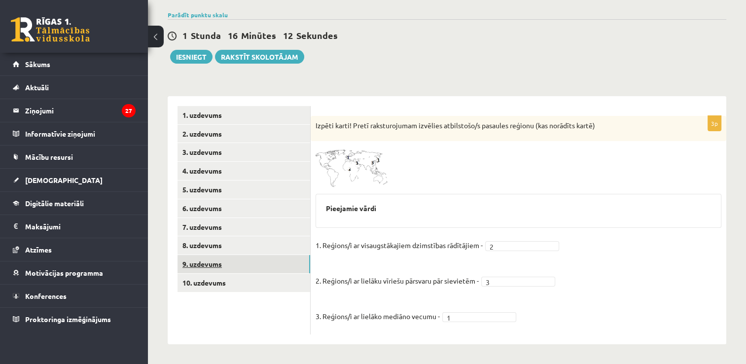
click at [236, 259] on link "9. uzdevums" at bounding box center [243, 264] width 133 height 18
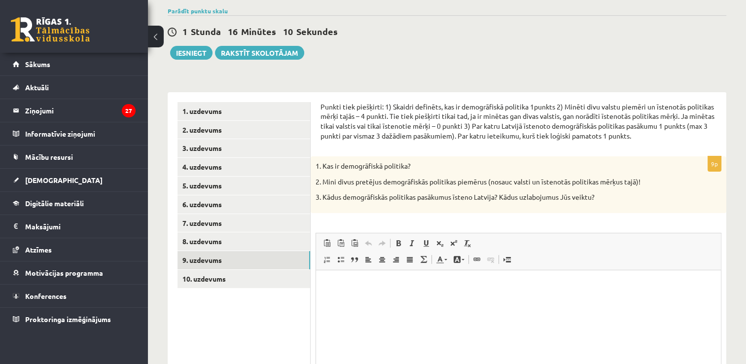
scroll to position [77, 0]
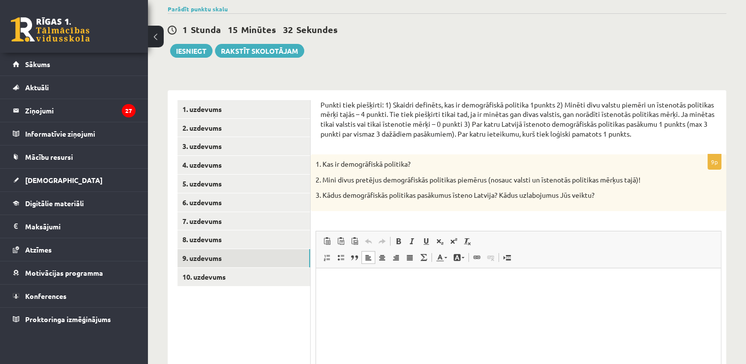
click at [554, 298] on html at bounding box center [518, 283] width 405 height 30
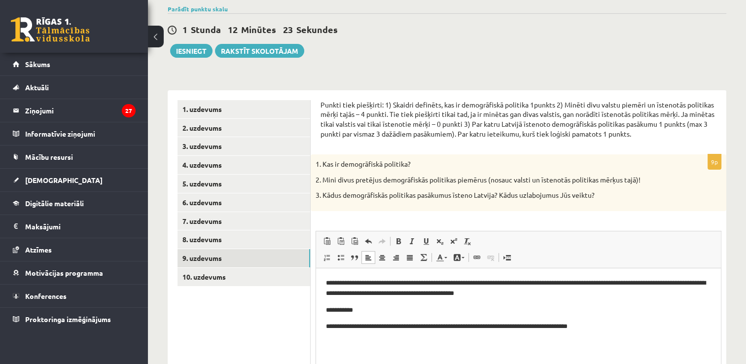
click at [612, 325] on p "**********" at bounding box center [518, 326] width 385 height 10
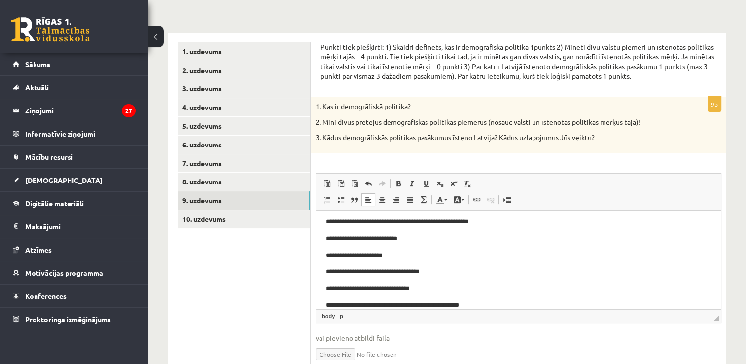
scroll to position [113, 0]
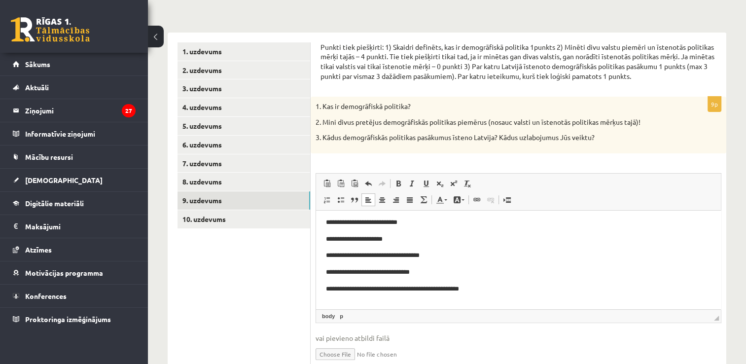
click at [430, 269] on p "**********" at bounding box center [515, 272] width 378 height 10
click at [504, 289] on p "**********" at bounding box center [515, 289] width 378 height 10
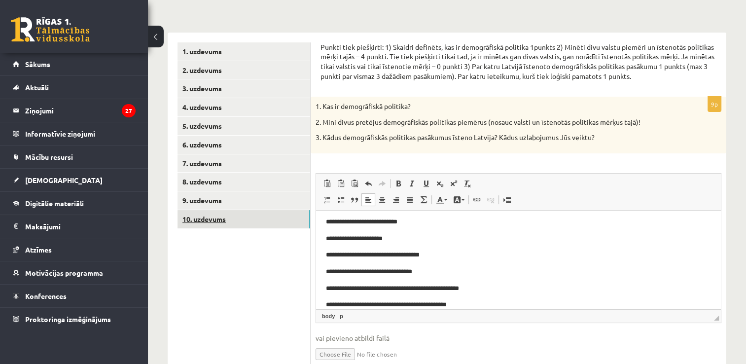
click at [266, 221] on link "10. uzdevums" at bounding box center [243, 219] width 133 height 18
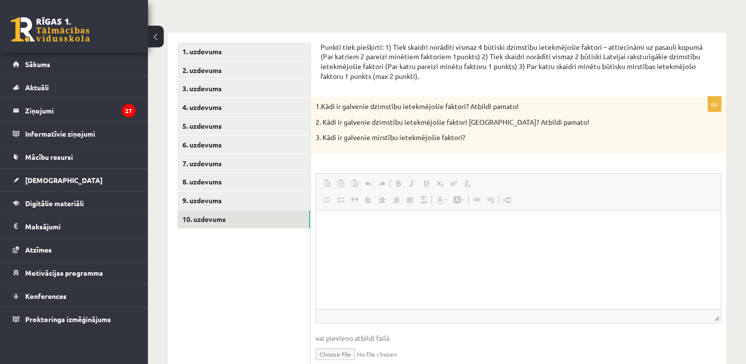
scroll to position [0, 0]
click at [416, 234] on html at bounding box center [518, 225] width 405 height 30
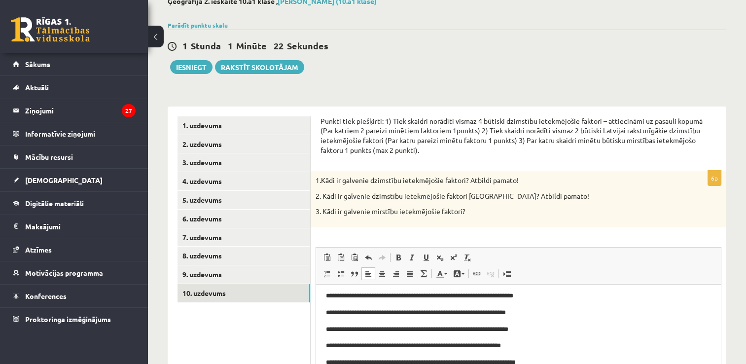
scroll to position [53, 0]
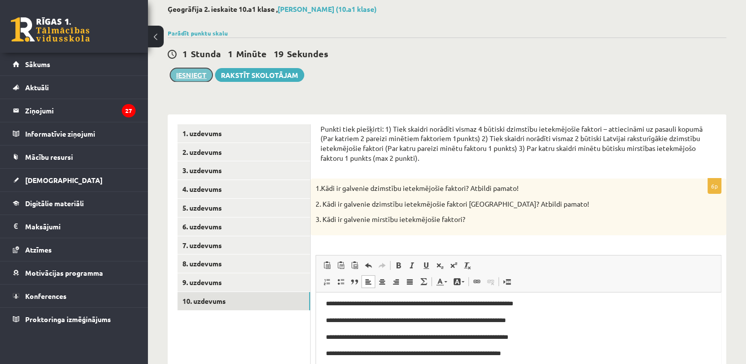
click at [193, 76] on button "Iesniegt" at bounding box center [191, 75] width 42 height 14
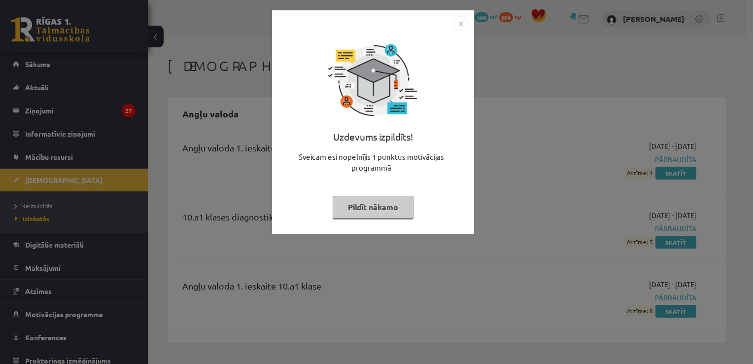
click at [345, 209] on button "Pildīt nākamo" at bounding box center [373, 207] width 81 height 23
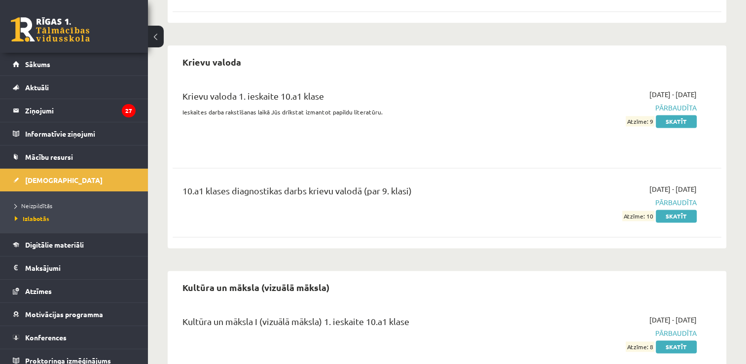
scroll to position [1346, 0]
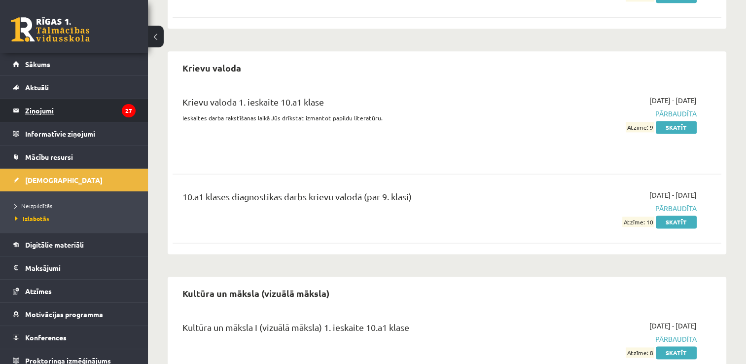
click at [43, 107] on legend "Ziņojumi 27" at bounding box center [80, 110] width 110 height 23
